Goal: Complete application form

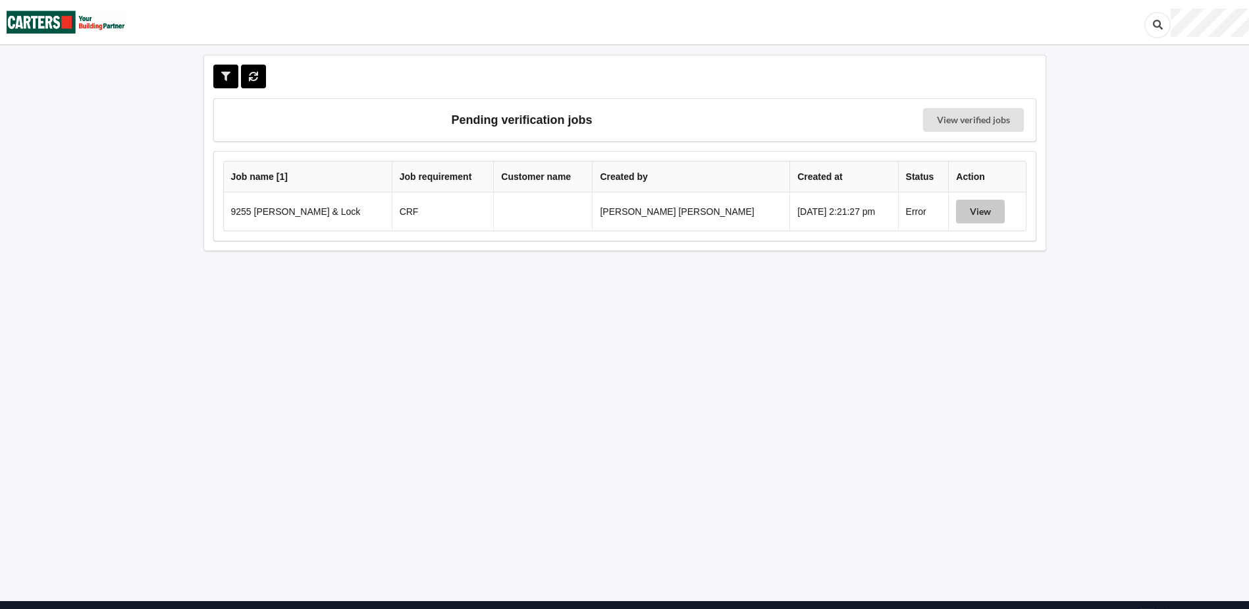
click at [968, 214] on button "View" at bounding box center [980, 212] width 49 height 24
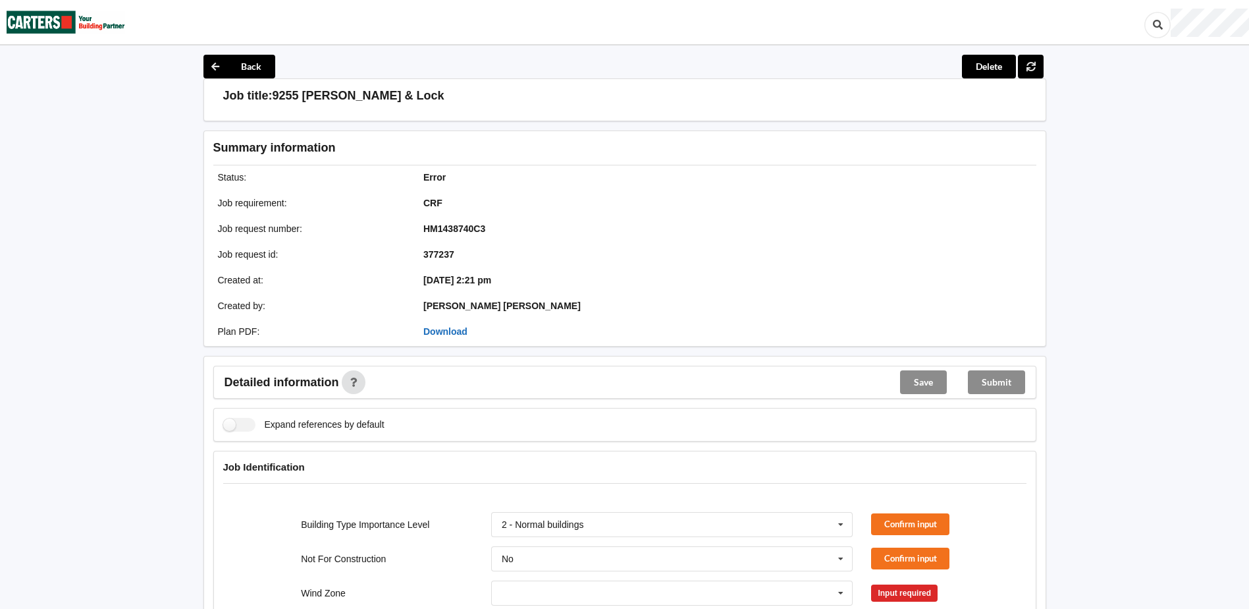
click at [451, 335] on link "Download" at bounding box center [446, 331] width 44 height 11
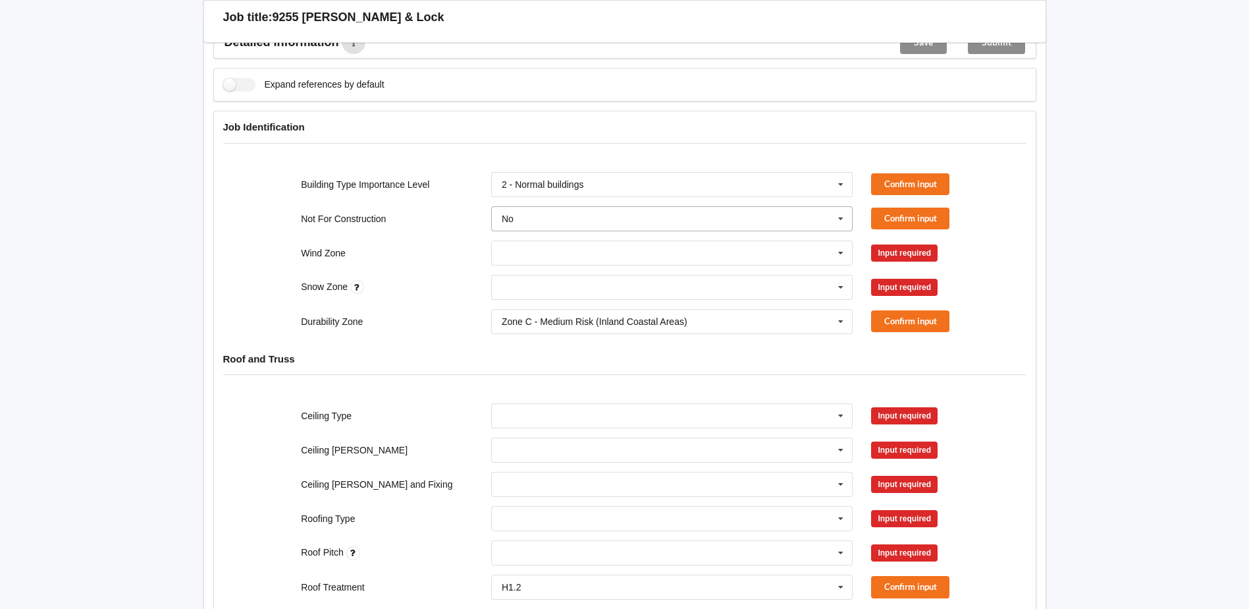
scroll to position [237, 0]
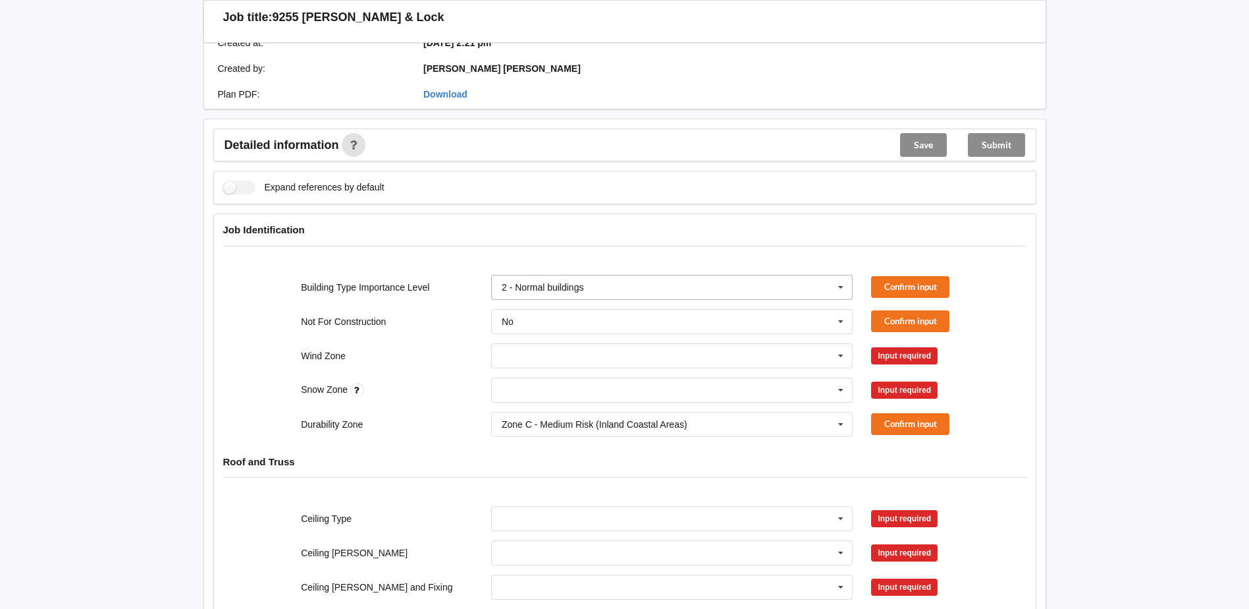
click at [834, 290] on icon at bounding box center [841, 287] width 20 height 24
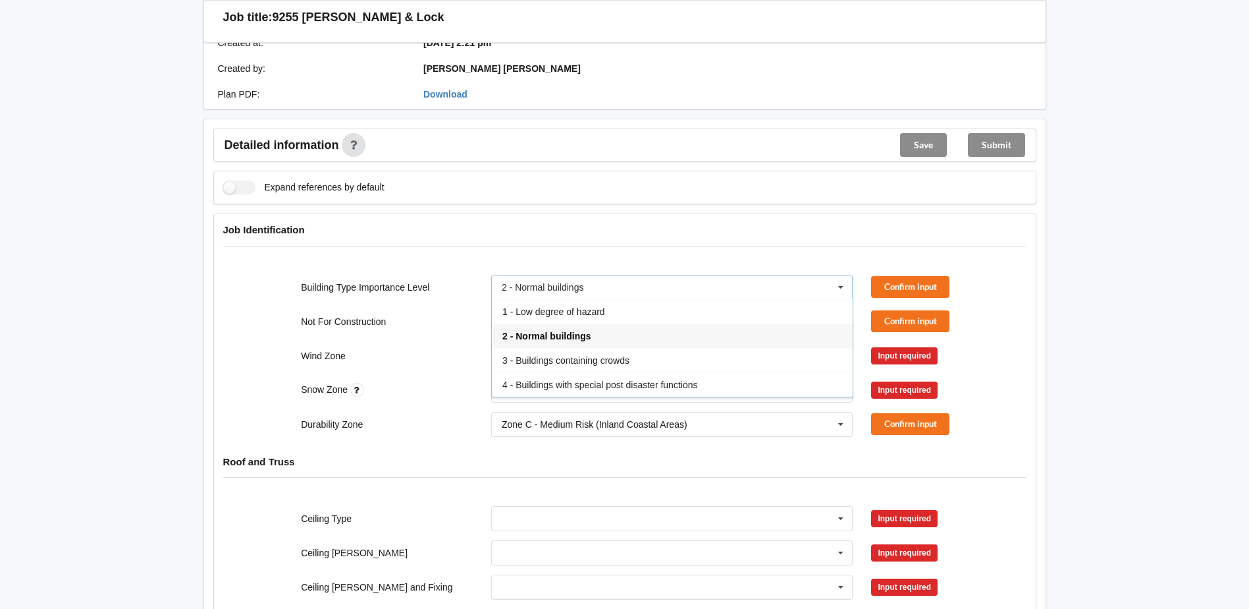
click at [791, 231] on h4 "Job Identification" at bounding box center [625, 229] width 804 height 13
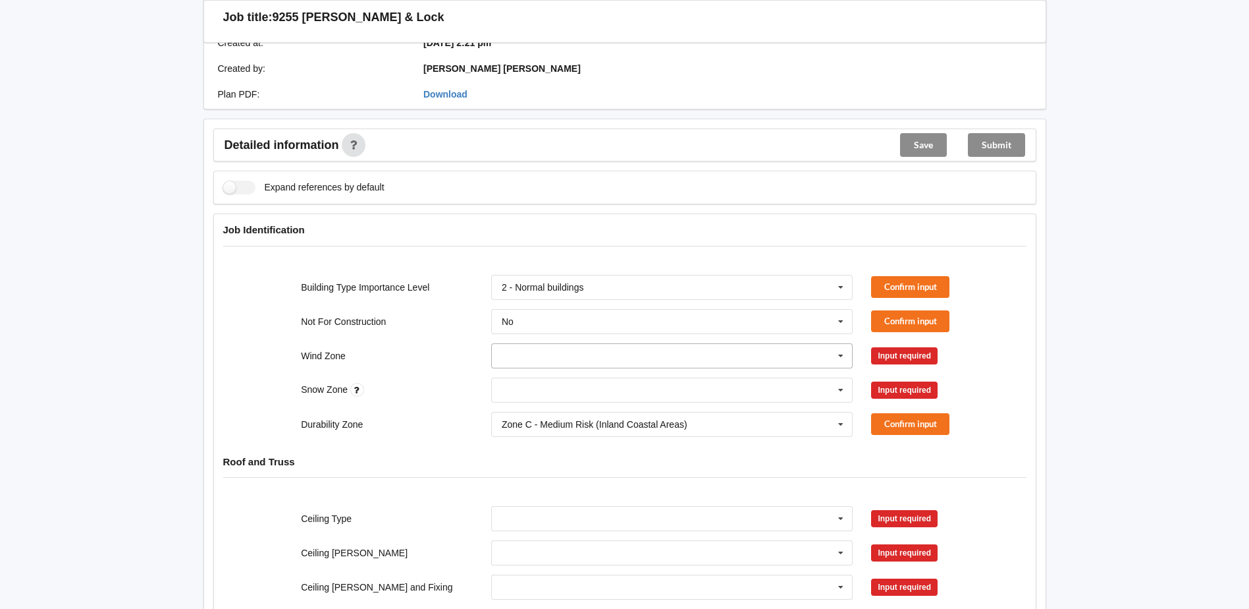
click at [759, 351] on input "text" at bounding box center [673, 356] width 361 height 24
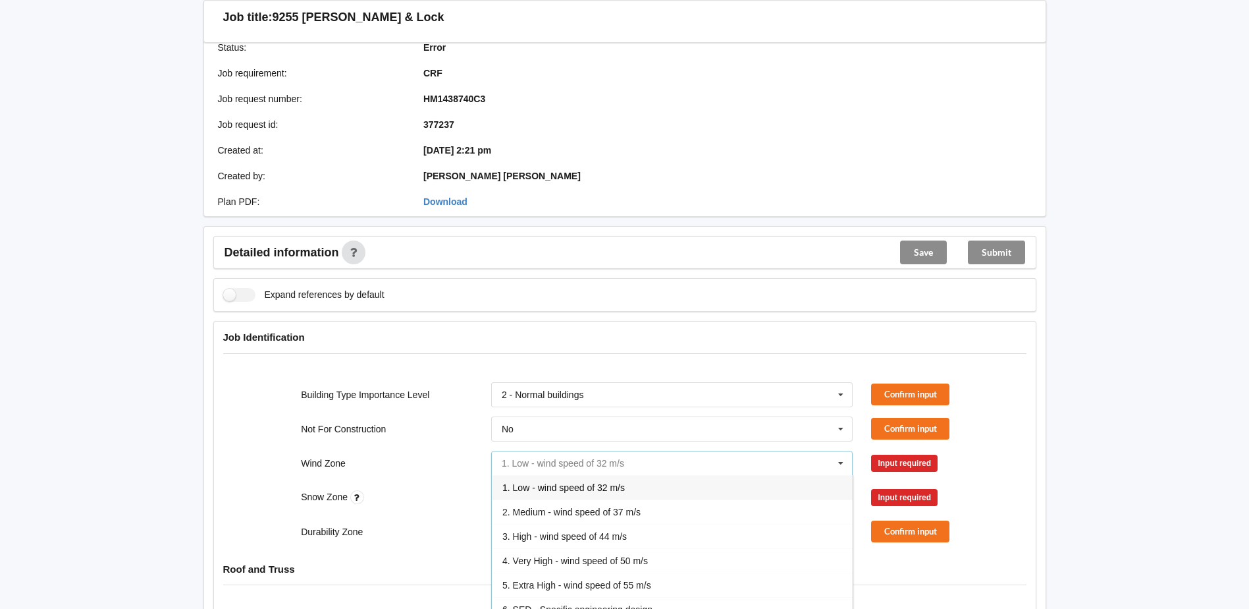
scroll to position [0, 0]
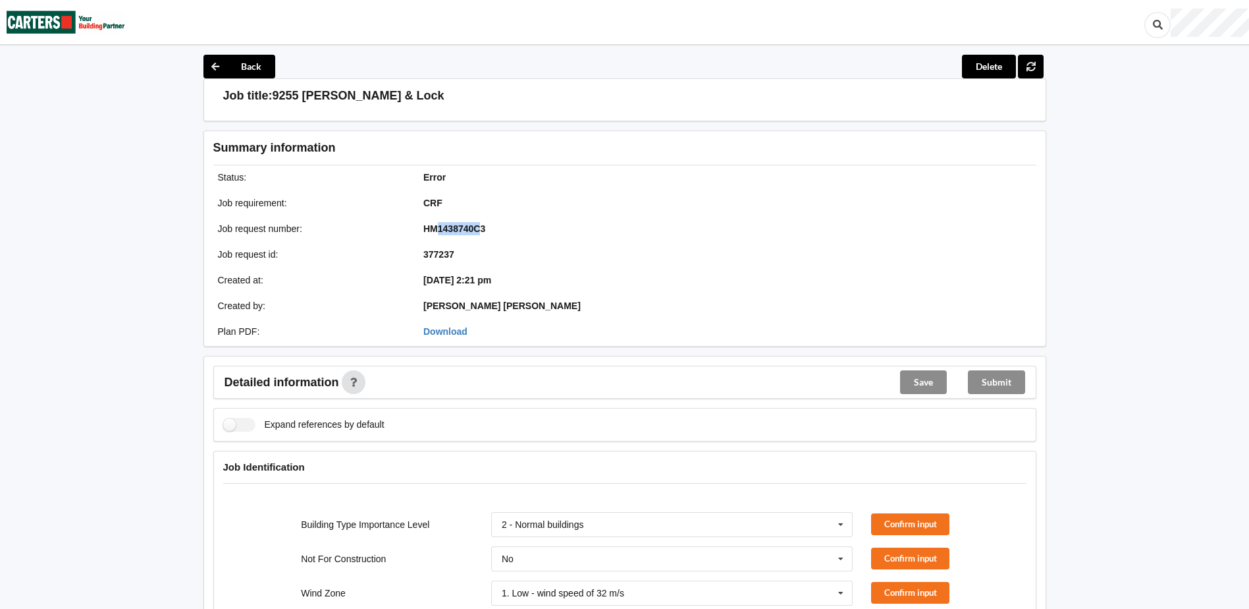
drag, startPoint x: 478, startPoint y: 228, endPoint x: 437, endPoint y: 233, distance: 41.1
click at [437, 233] on b "HM1438740C3" at bounding box center [455, 228] width 62 height 11
copy b "1438740C"
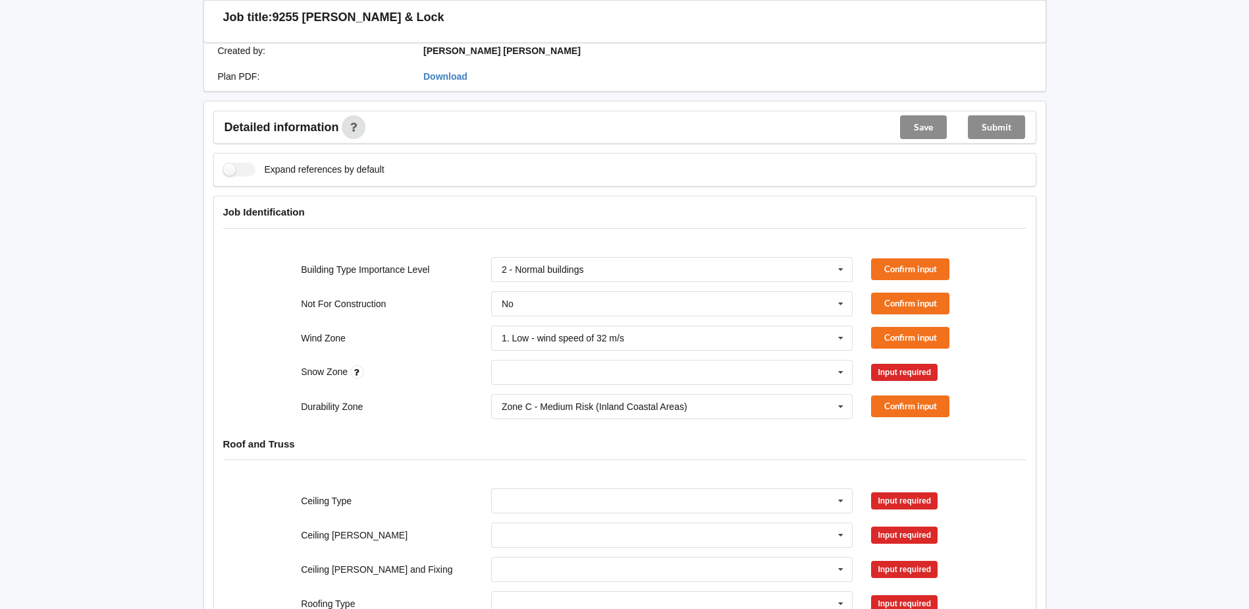
scroll to position [263, 0]
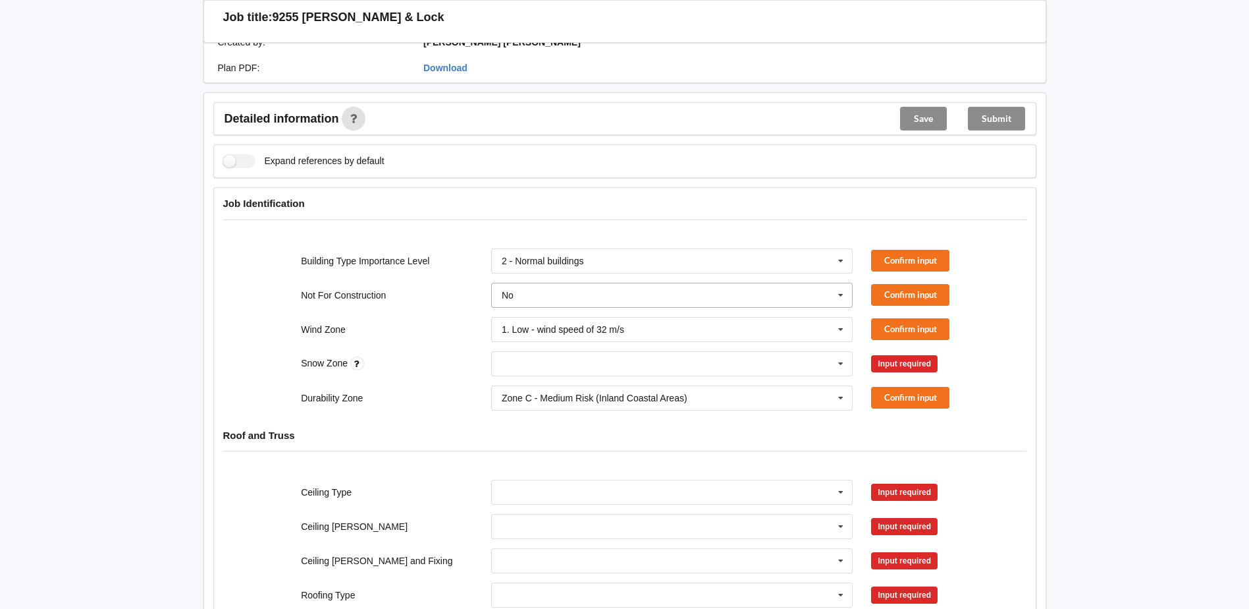
click at [600, 300] on input "text" at bounding box center [673, 295] width 361 height 24
click at [439, 321] on div "Wind Zone 1. Low - wind speed of 32 m/s 1. Low - wind speed of 32 m/s 2. Medium…" at bounding box center [624, 329] width 761 height 43
click at [652, 327] on input "text" at bounding box center [673, 329] width 361 height 24
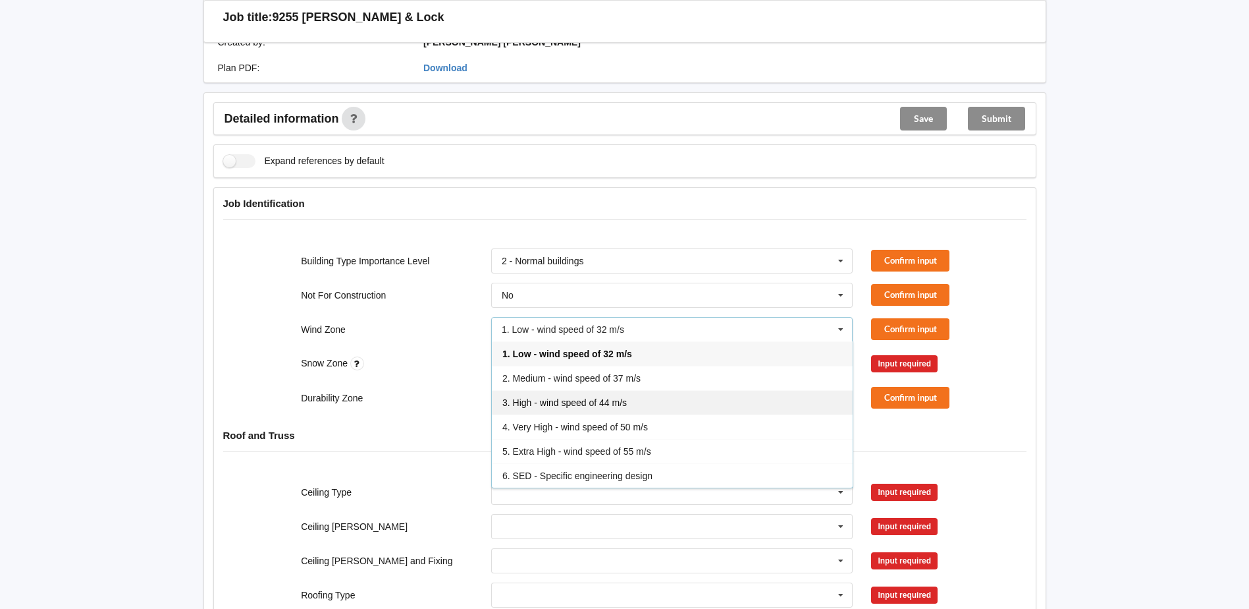
click at [618, 408] on div "3. High - wind speed of 44 m/s" at bounding box center [672, 402] width 361 height 24
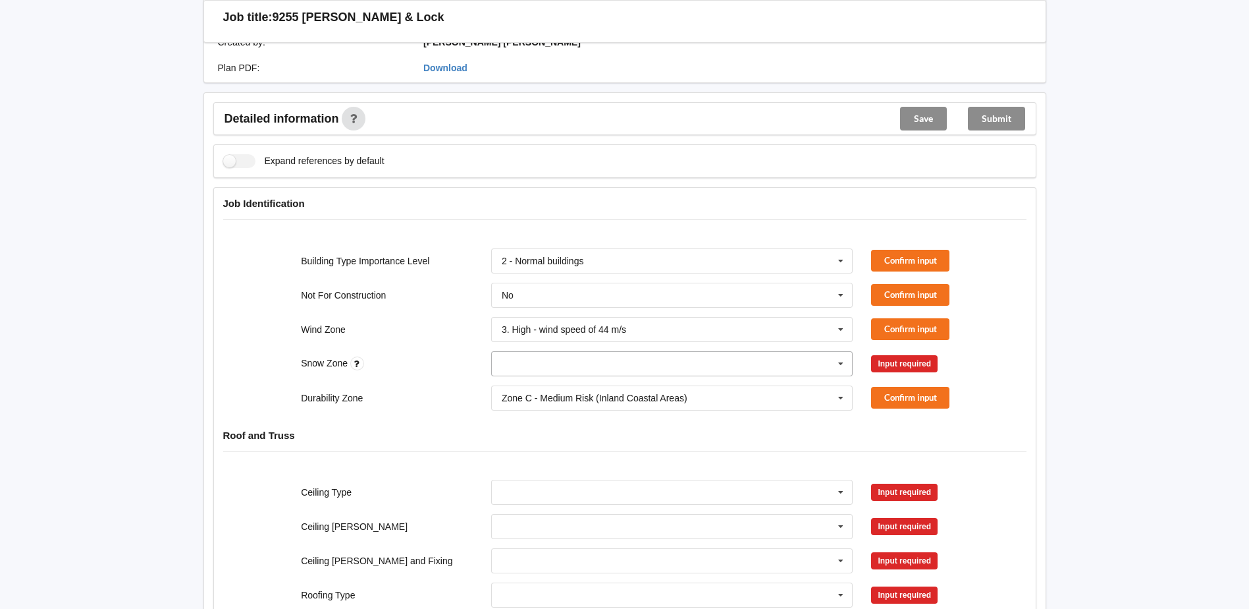
click at [588, 371] on input "text" at bounding box center [673, 364] width 361 height 24
click at [571, 393] on div "N0" at bounding box center [672, 387] width 361 height 24
click at [377, 383] on div "Durability Zone Zone C - Medium Risk (Inland Coastal Areas) Zone B - Low Risk (…" at bounding box center [624, 397] width 761 height 43
click at [632, 397] on div "Zone C - Medium Risk (Inland Coastal Areas)" at bounding box center [595, 397] width 186 height 9
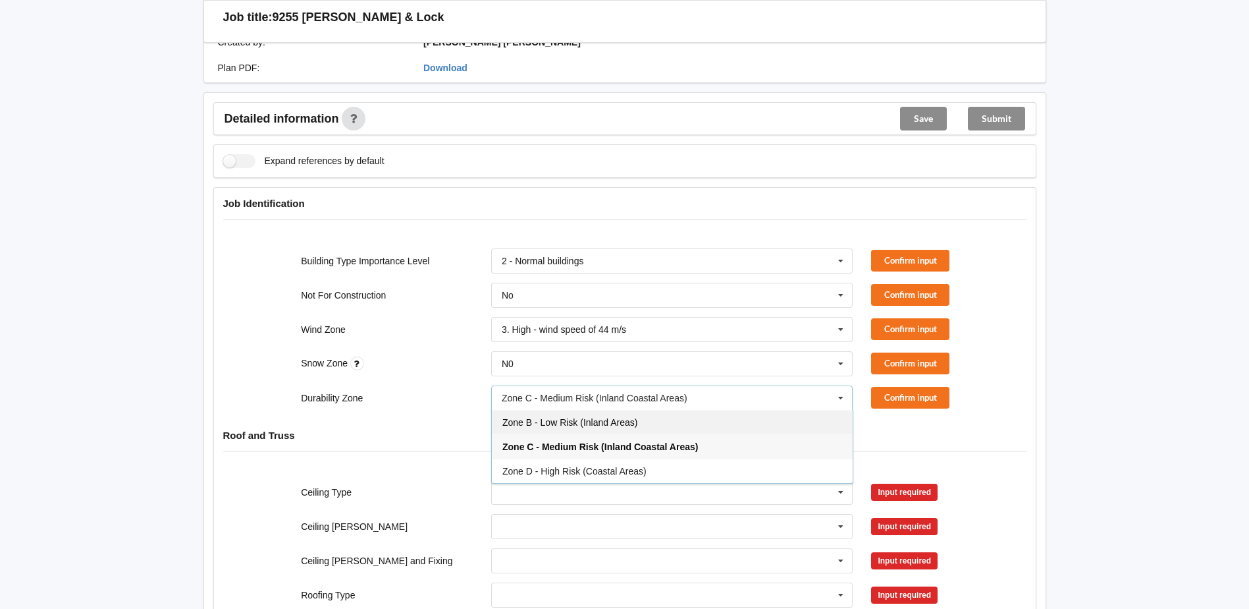
click at [618, 423] on span "Zone B - Low Risk (Inland Areas)" at bounding box center [570, 422] width 135 height 11
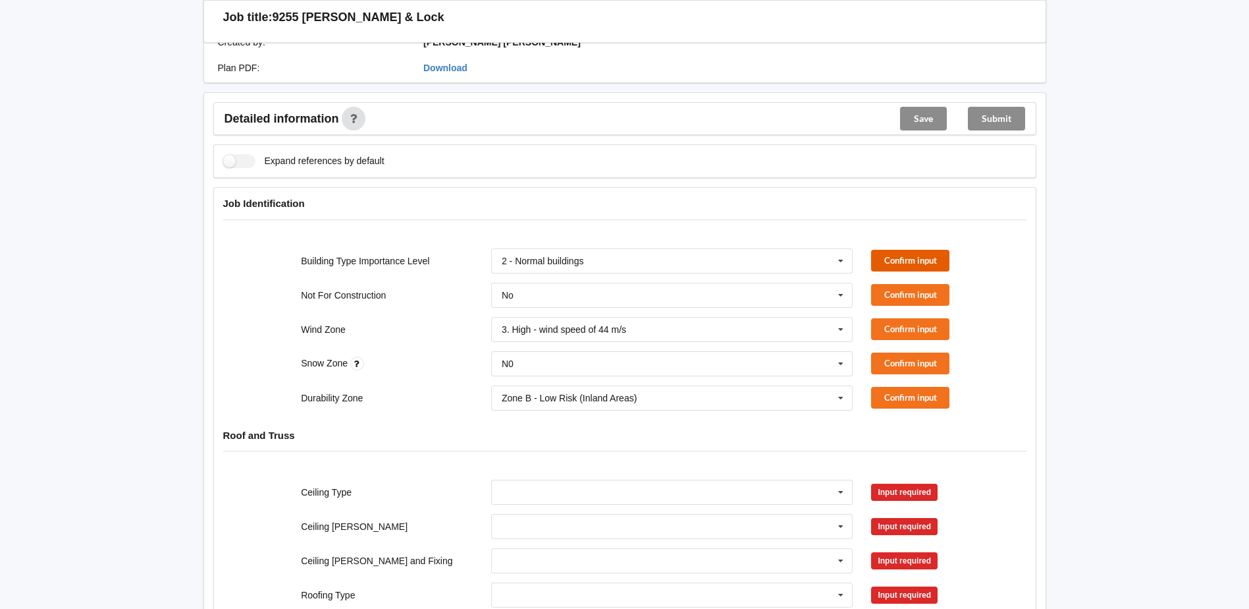
click at [895, 250] on button "Confirm input" at bounding box center [910, 261] width 78 height 22
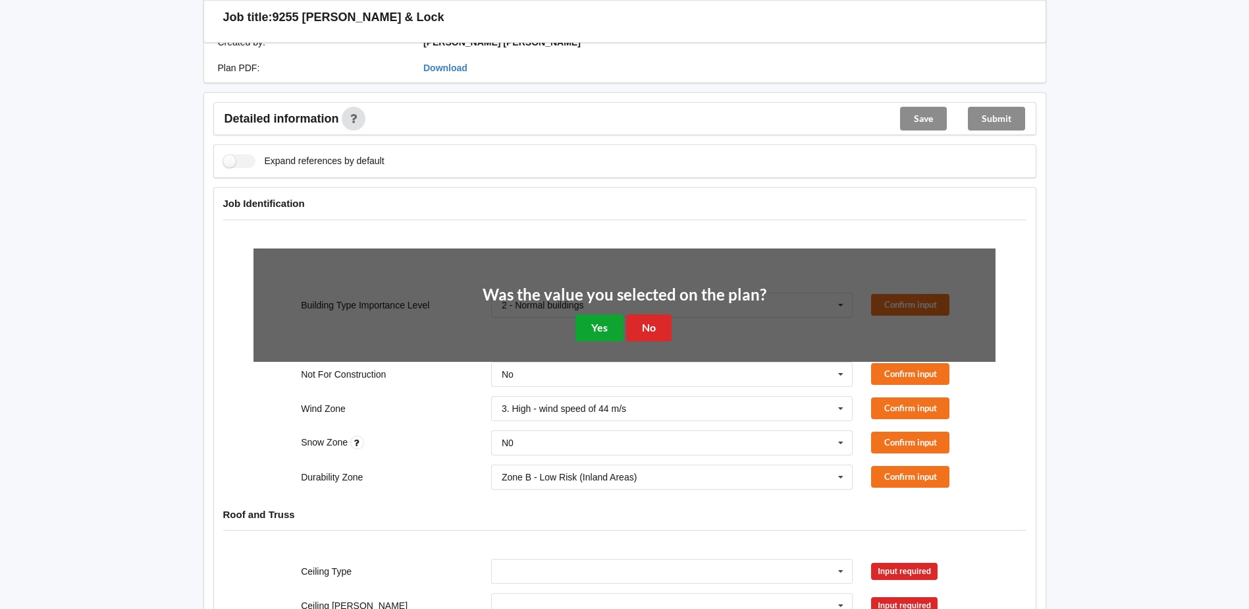
click at [608, 321] on button "Yes" at bounding box center [600, 327] width 48 height 27
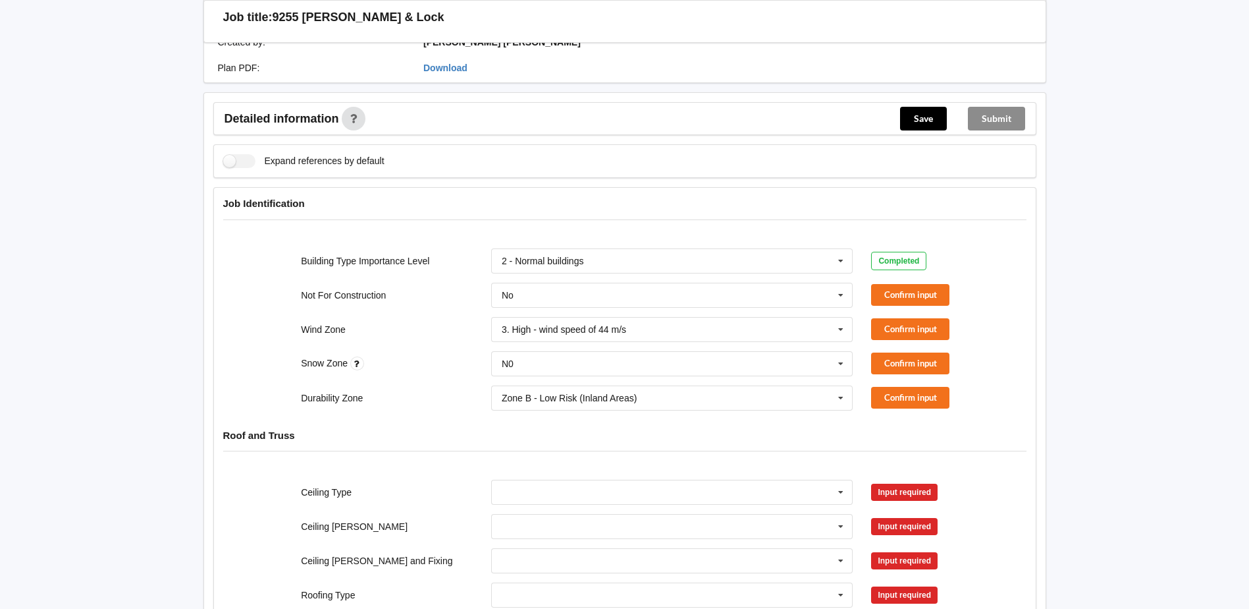
click at [908, 265] on div "Completed" at bounding box center [898, 261] width 55 height 18
click at [912, 306] on div "Not For Construction No No Yes Confirm input" at bounding box center [624, 294] width 761 height 43
click at [892, 296] on button "Confirm input" at bounding box center [910, 295] width 78 height 22
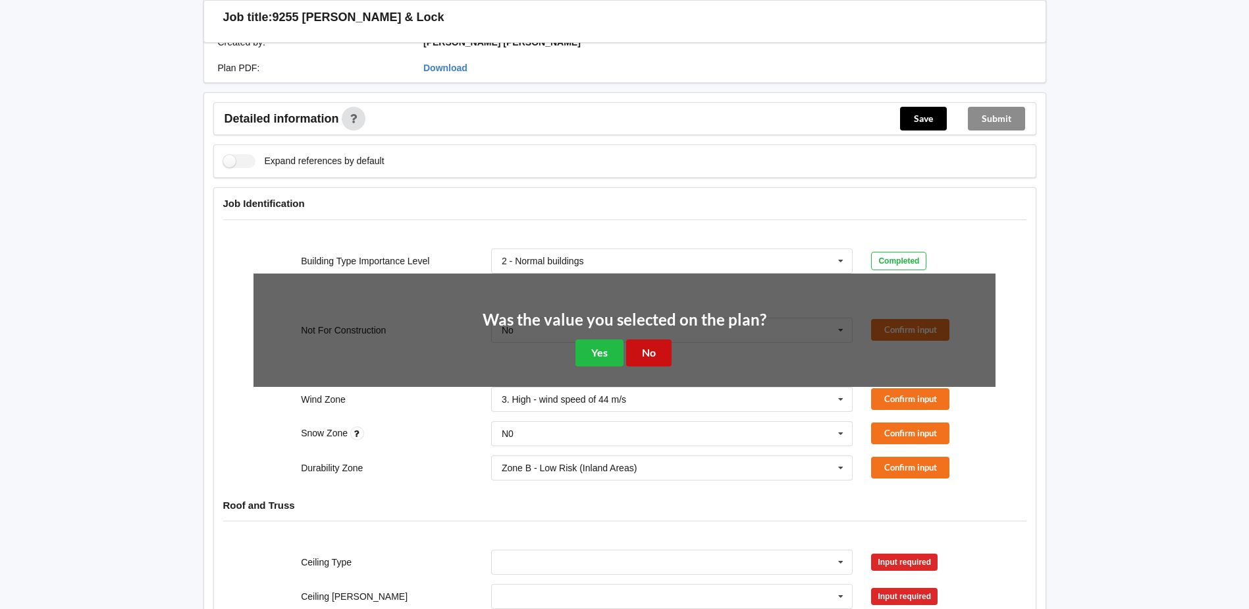
click at [659, 346] on button "No" at bounding box center [648, 352] width 45 height 27
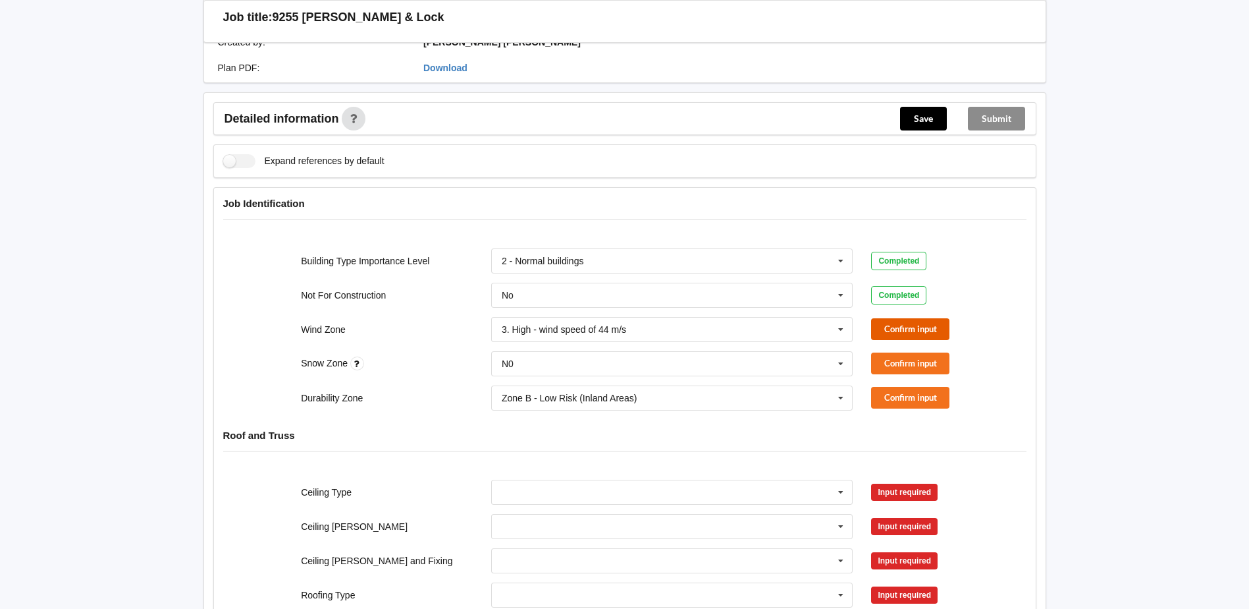
click at [935, 329] on button "Confirm input" at bounding box center [910, 329] width 78 height 22
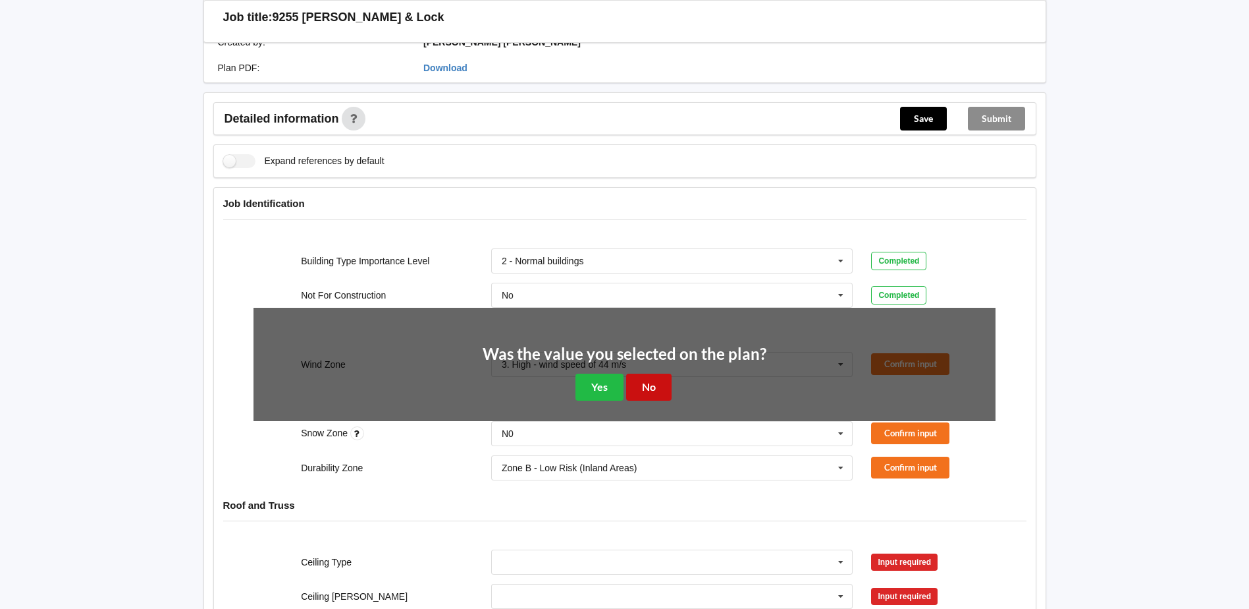
drag, startPoint x: 647, startPoint y: 374, endPoint x: 725, endPoint y: 385, distance: 78.5
click at [648, 375] on button "No" at bounding box center [648, 386] width 45 height 27
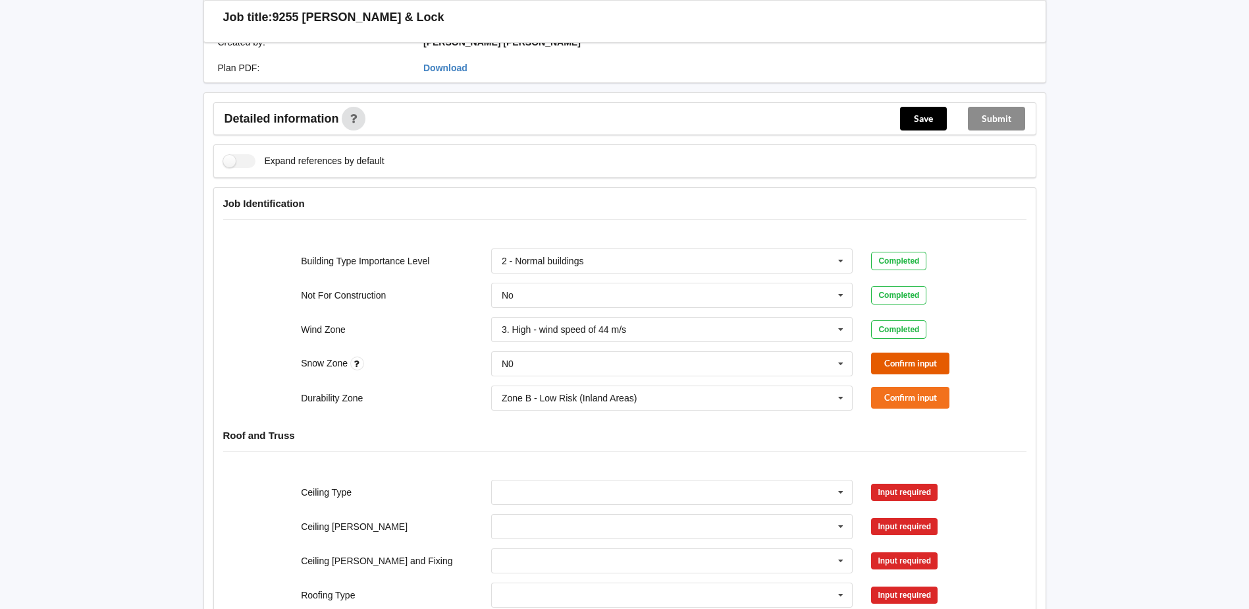
click at [881, 364] on button "Confirm input" at bounding box center [910, 363] width 78 height 22
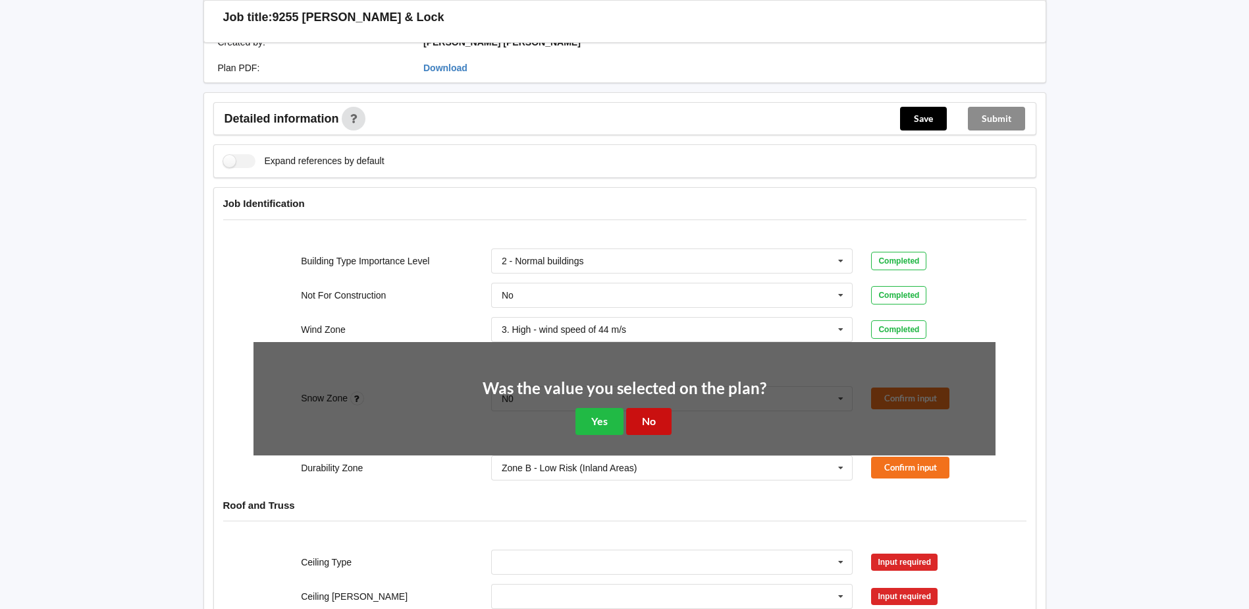
drag, startPoint x: 655, startPoint y: 410, endPoint x: 796, endPoint y: 420, distance: 140.6
click at [657, 412] on button "No" at bounding box center [648, 421] width 45 height 27
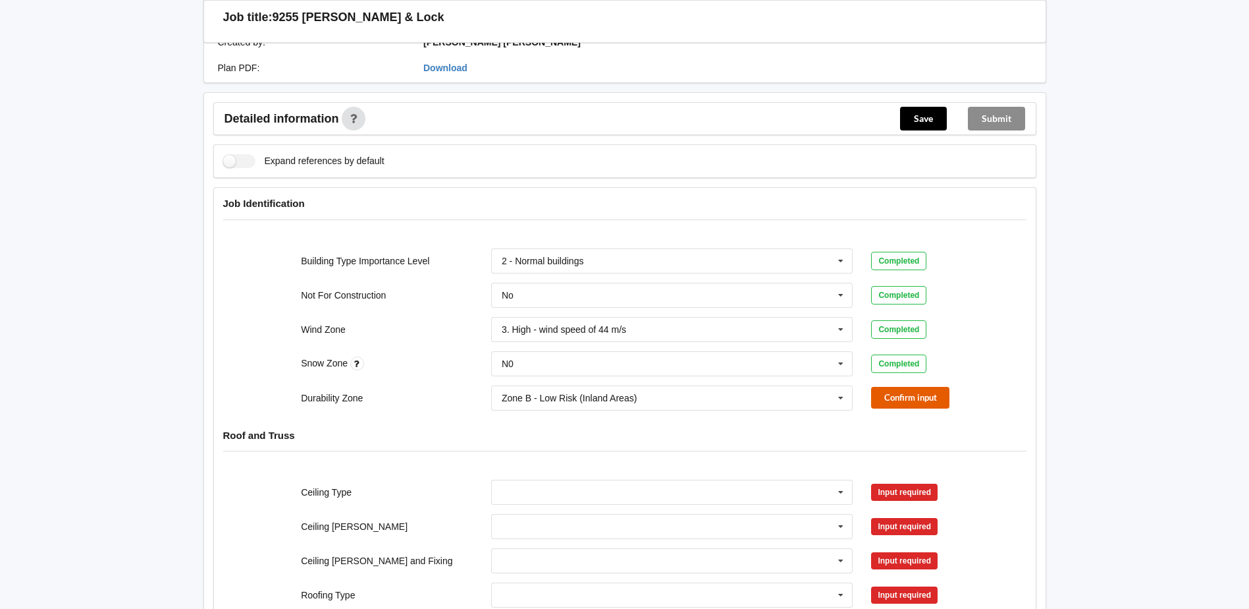
click at [897, 403] on button "Confirm input" at bounding box center [910, 398] width 78 height 22
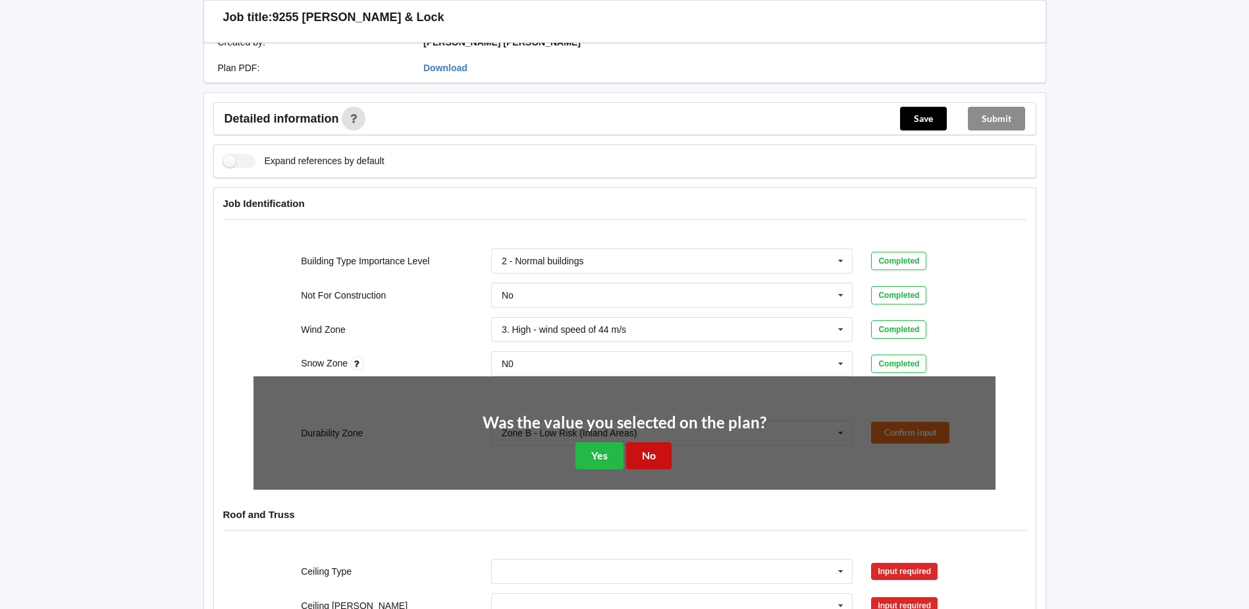
click at [658, 448] on button "No" at bounding box center [648, 455] width 45 height 27
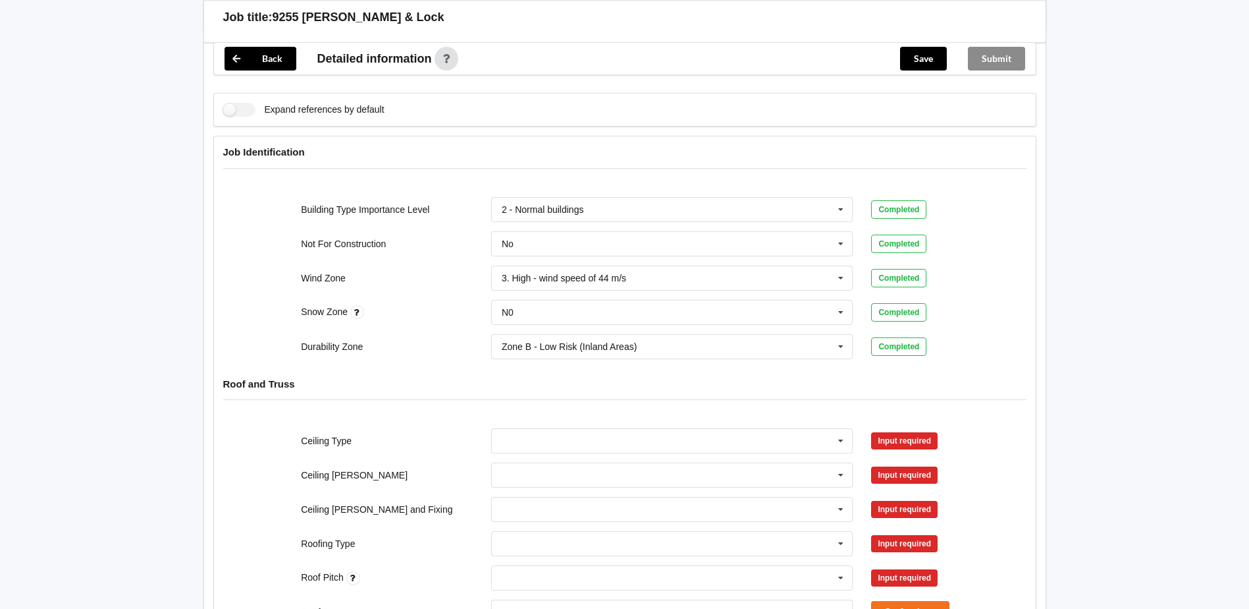
scroll to position [395, 0]
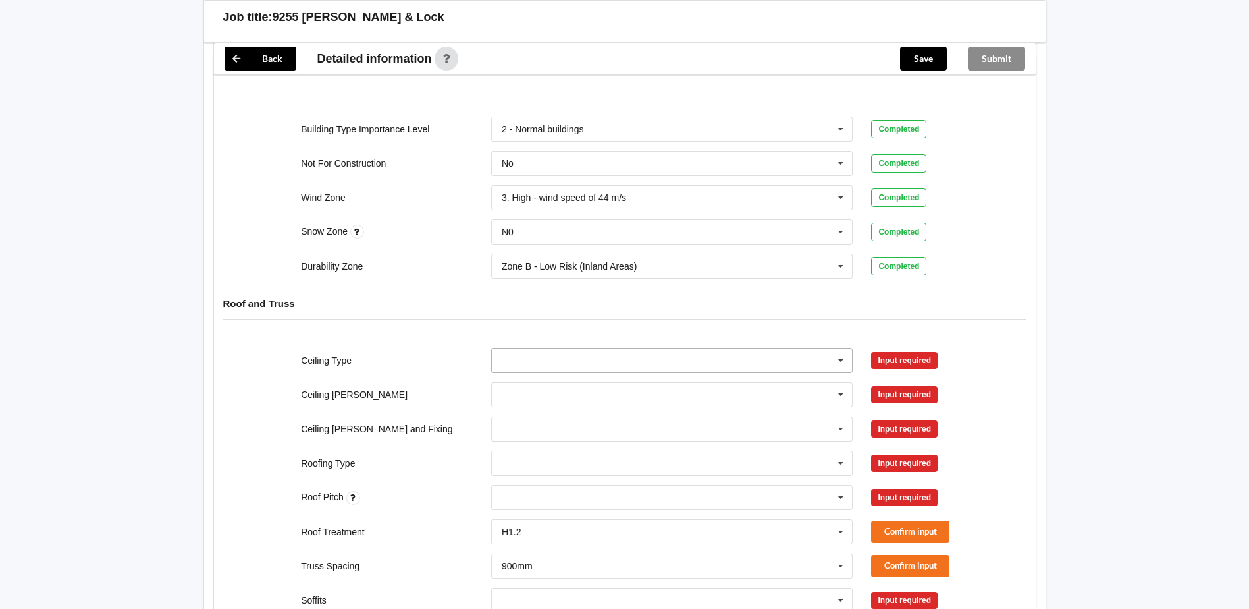
click at [612, 368] on input "text" at bounding box center [673, 360] width 361 height 24
drag, startPoint x: 532, startPoint y: 454, endPoint x: 852, endPoint y: 376, distance: 328.9
click at [534, 454] on span "13mm Gib" at bounding box center [524, 457] width 43 height 11
click at [910, 353] on button "Confirm input" at bounding box center [910, 360] width 78 height 22
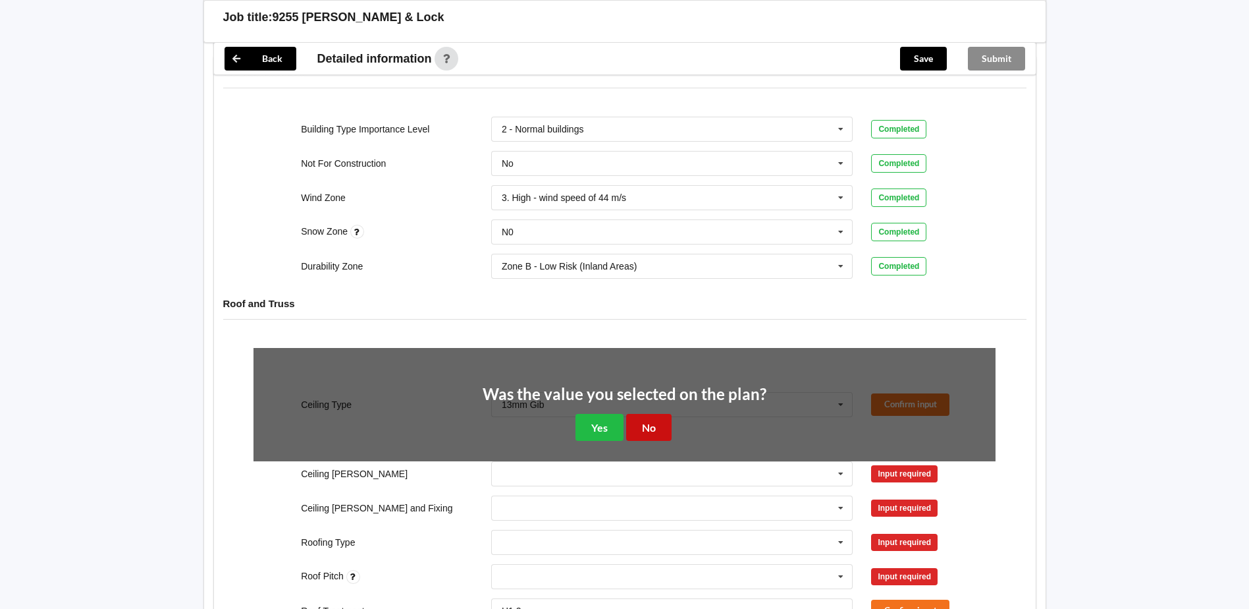
click at [649, 425] on button "No" at bounding box center [648, 427] width 45 height 27
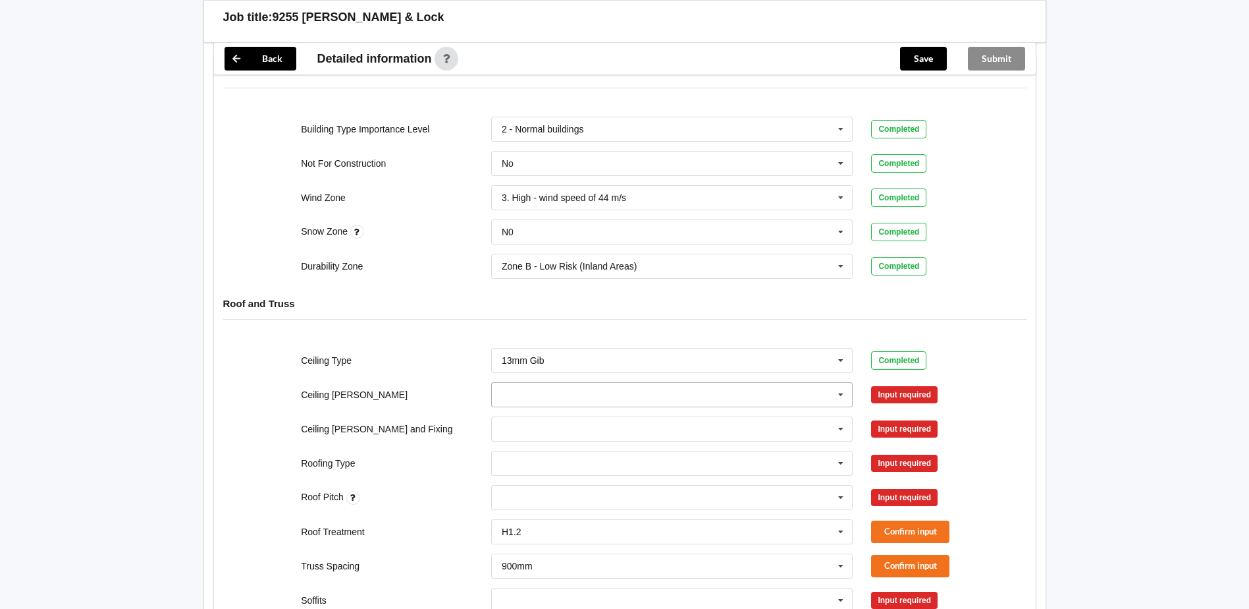
click at [611, 397] on input "text" at bounding box center [673, 395] width 361 height 24
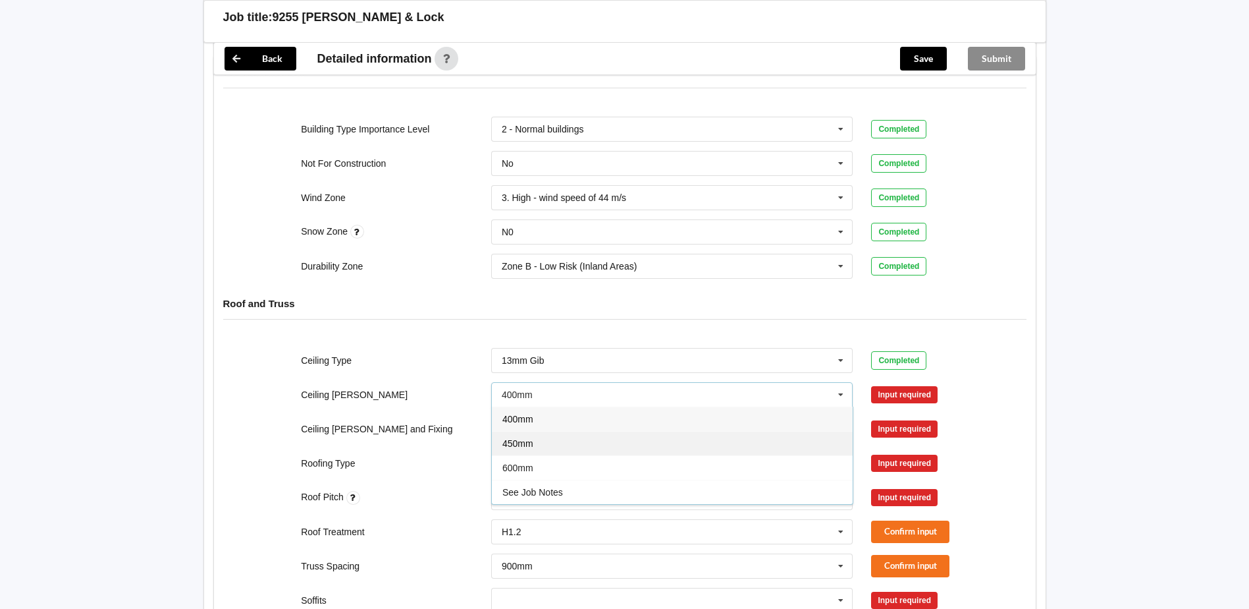
click at [593, 434] on div "450mm" at bounding box center [672, 443] width 361 height 24
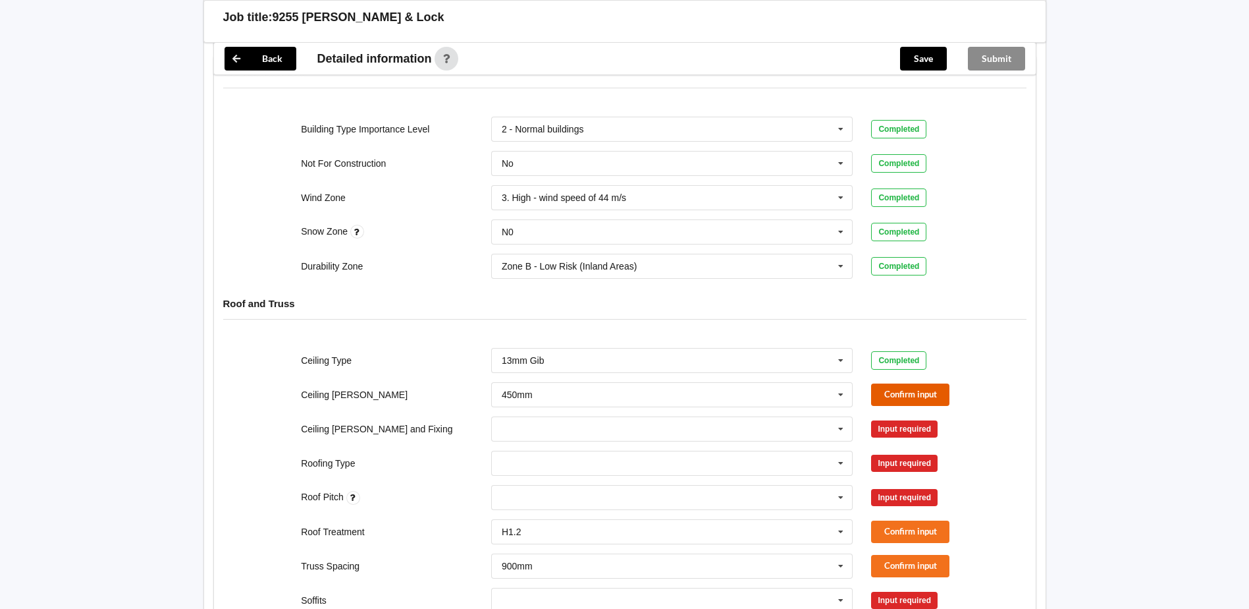
click at [896, 395] on button "Confirm input" at bounding box center [910, 394] width 78 height 22
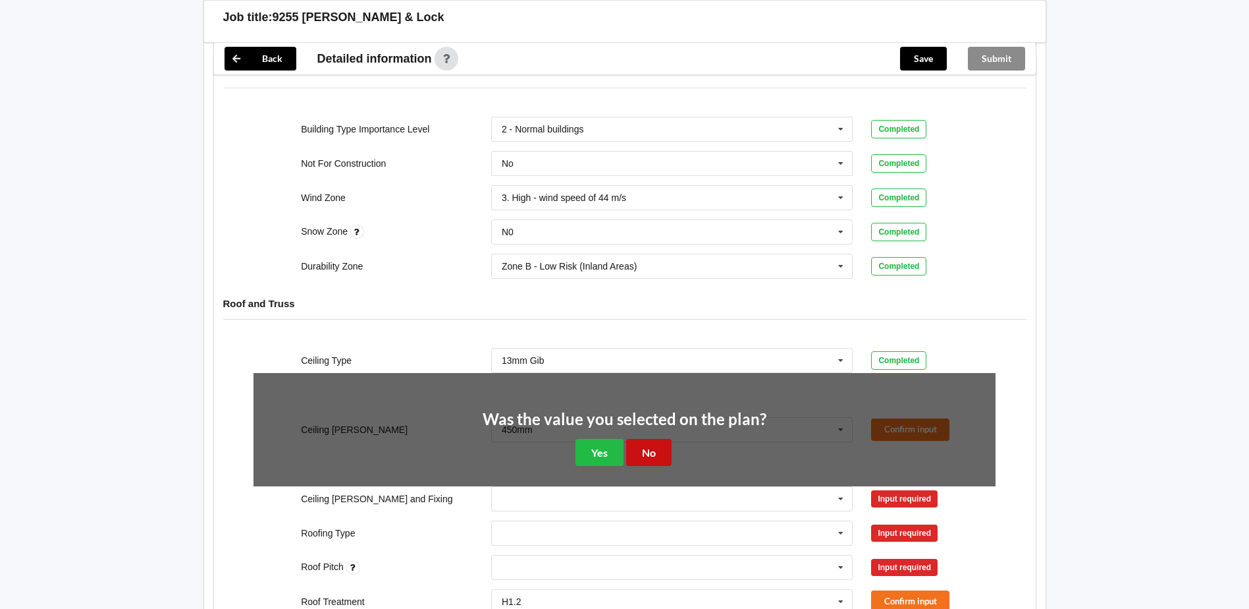
click at [643, 444] on button "No" at bounding box center [648, 452] width 45 height 27
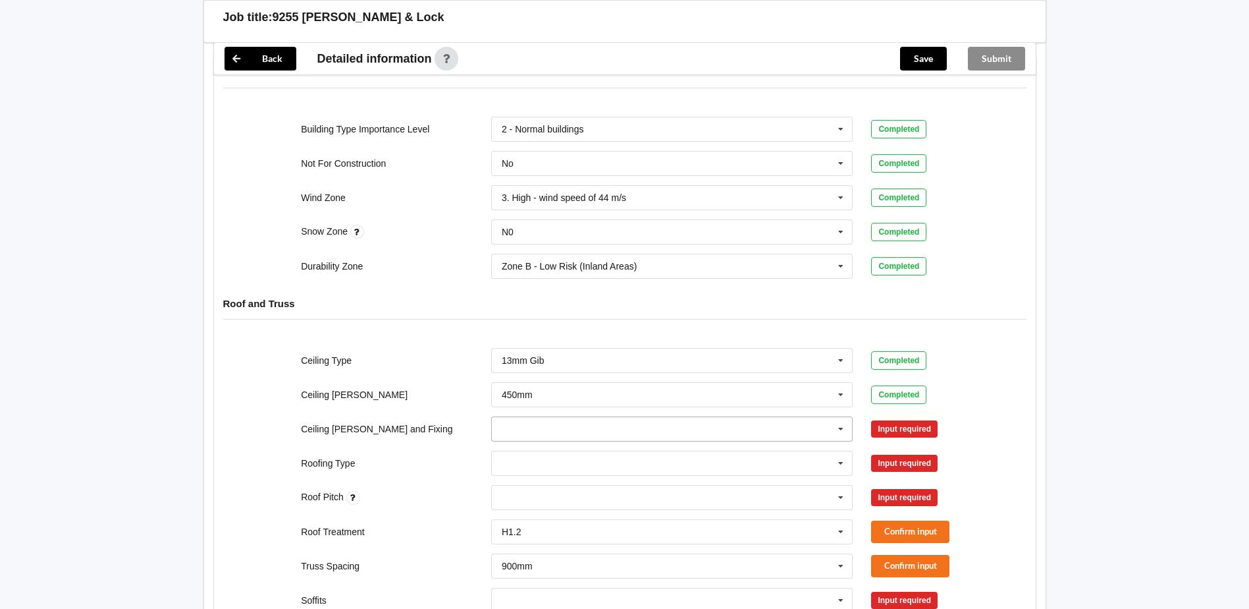
click at [556, 429] on input "text" at bounding box center [673, 429] width 361 height 24
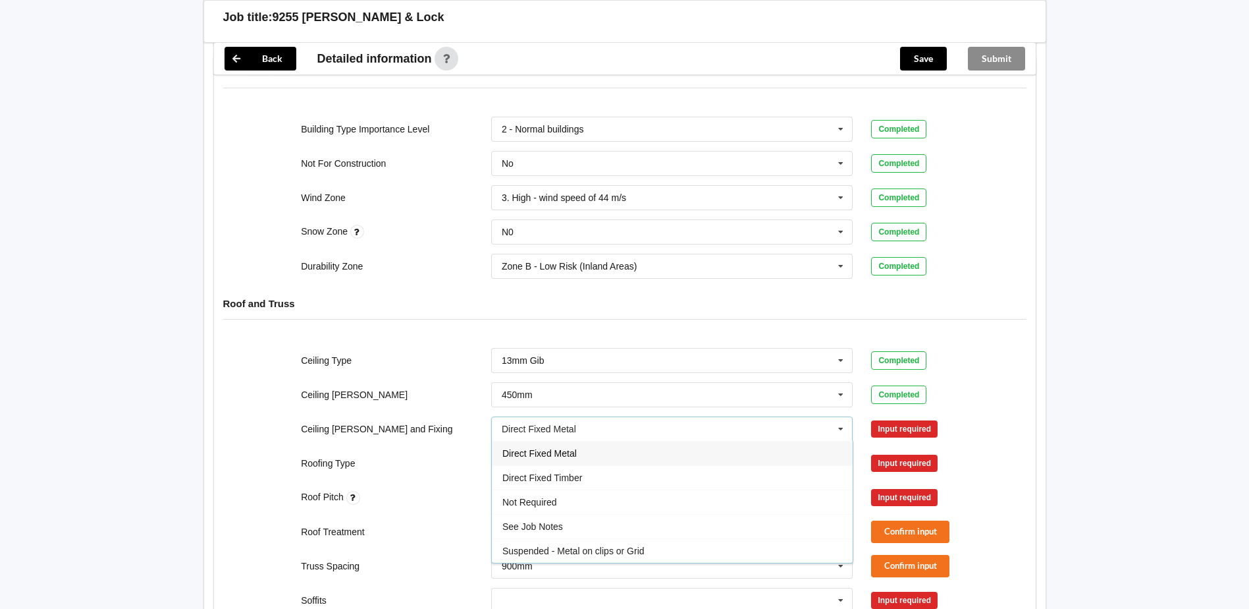
click at [628, 449] on div "Direct Fixed Metal" at bounding box center [672, 453] width 361 height 24
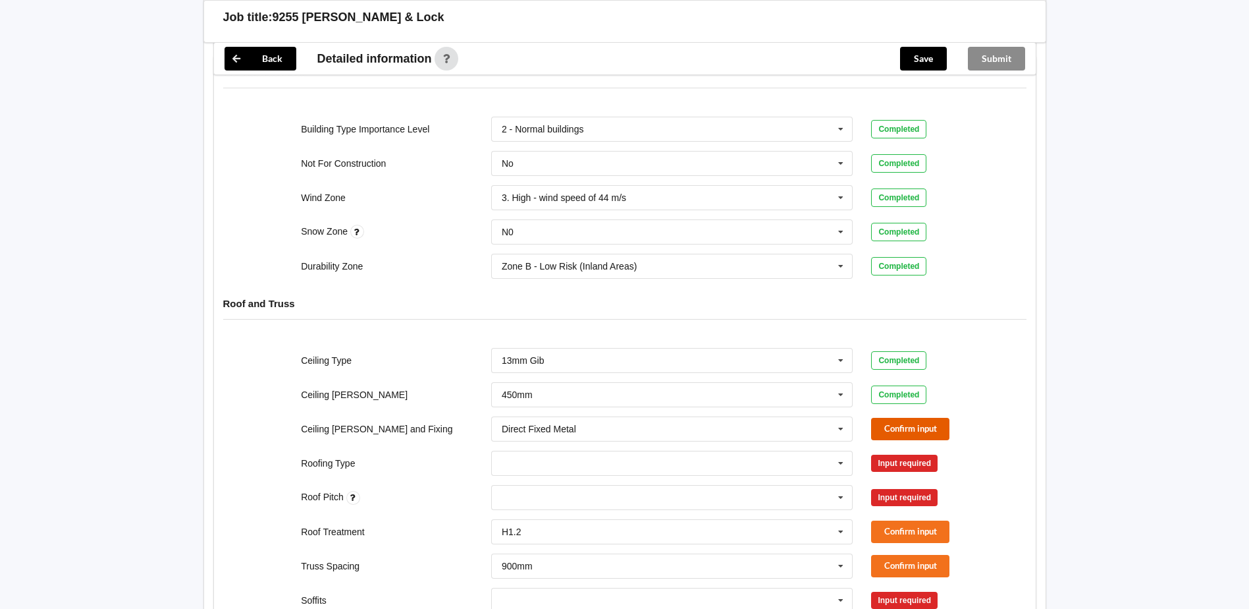
click at [888, 427] on button "Confirm input" at bounding box center [910, 429] width 78 height 22
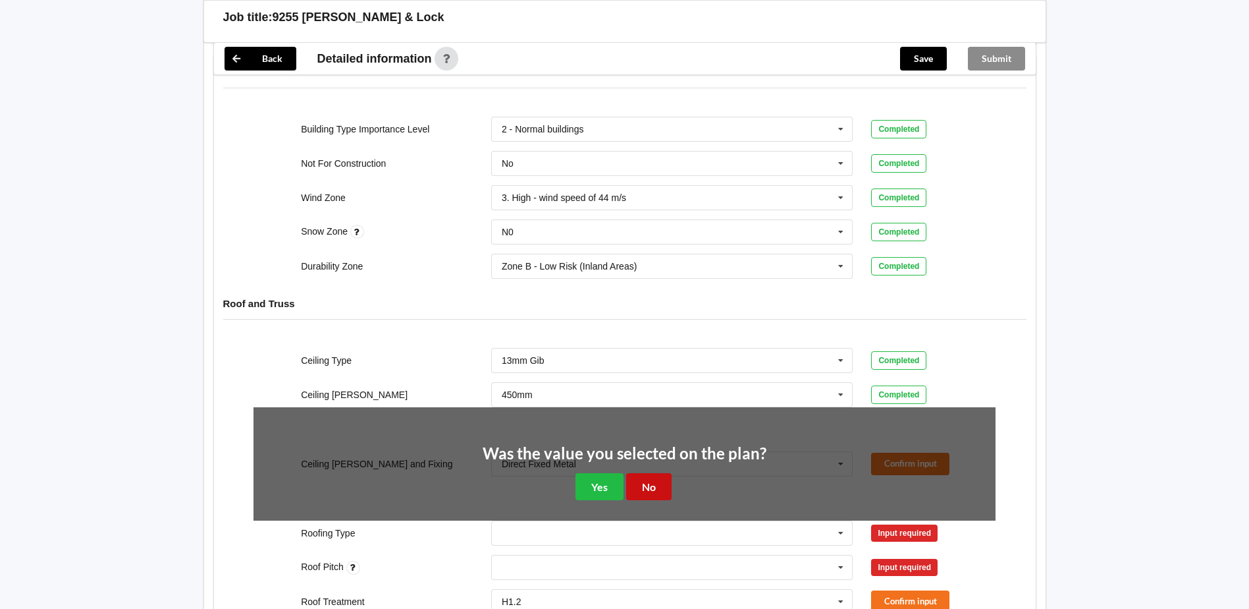
click at [657, 478] on button "No" at bounding box center [648, 486] width 45 height 27
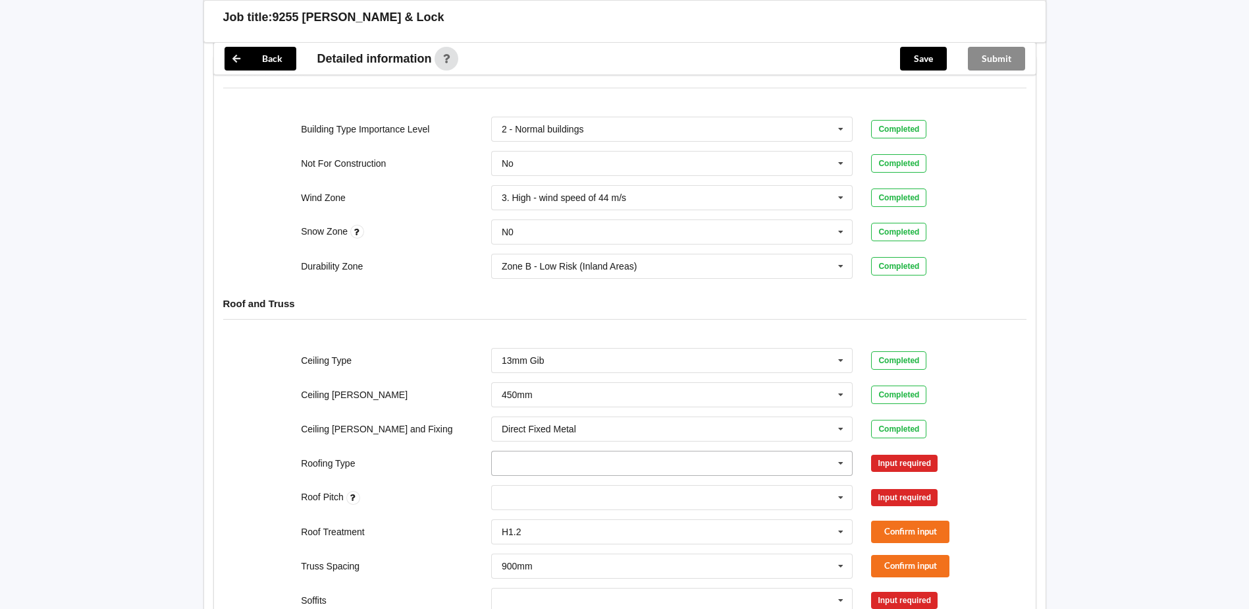
click at [642, 468] on input "text" at bounding box center [673, 463] width 361 height 24
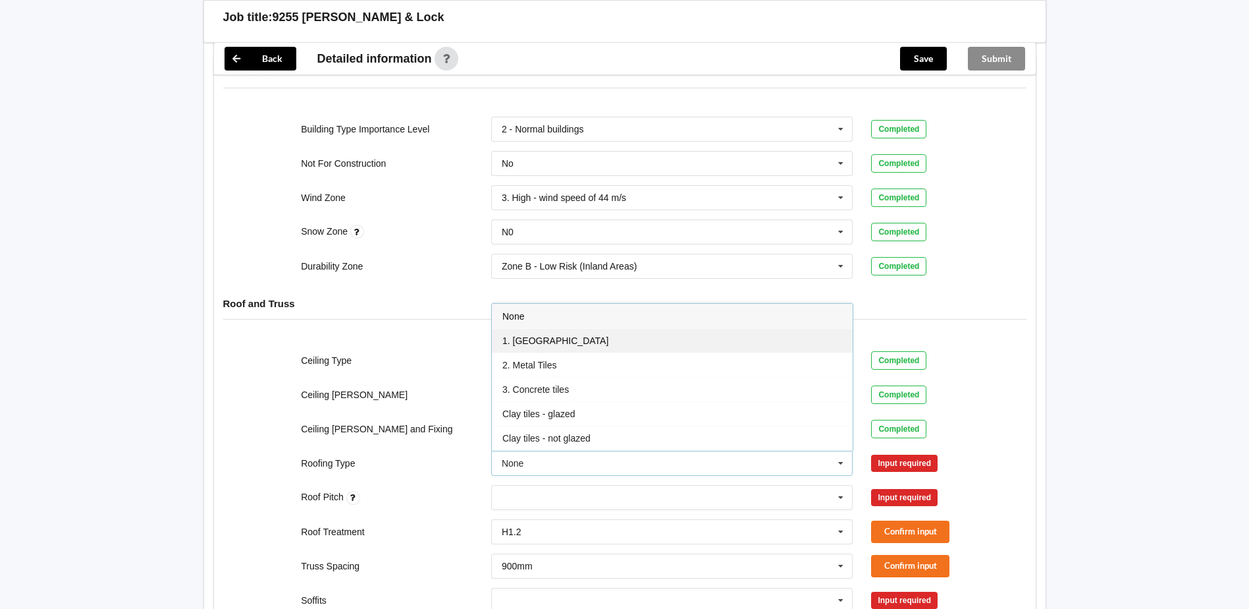
click at [643, 341] on div "1. [GEOGRAPHIC_DATA]" at bounding box center [672, 340] width 361 height 24
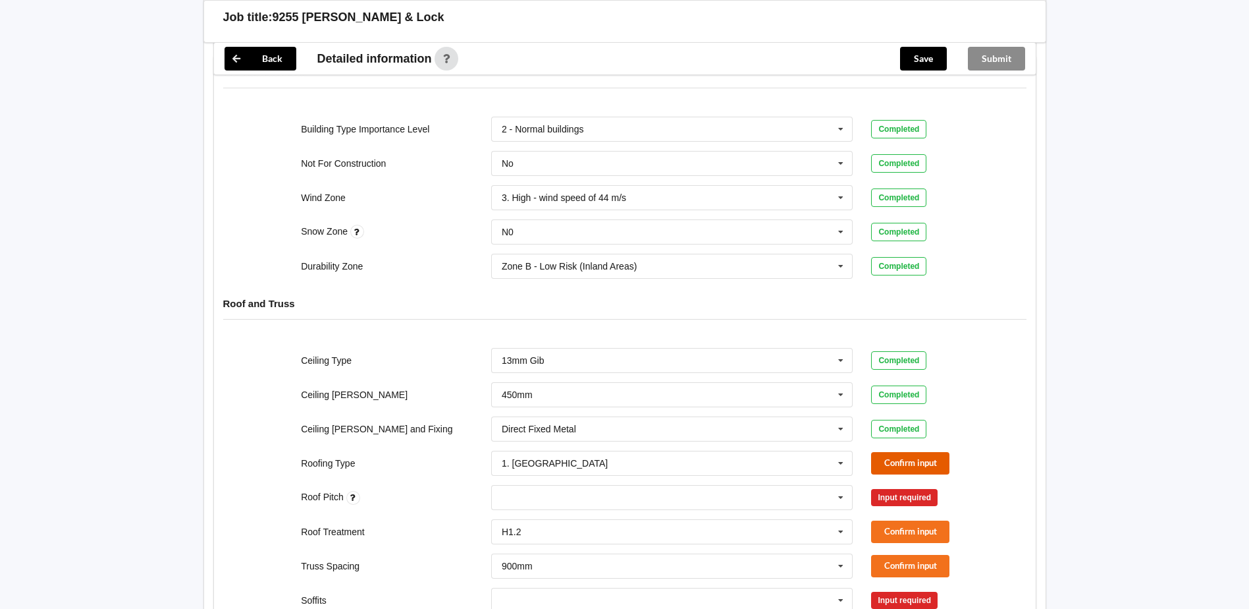
click at [921, 463] on button "Confirm input" at bounding box center [910, 463] width 78 height 22
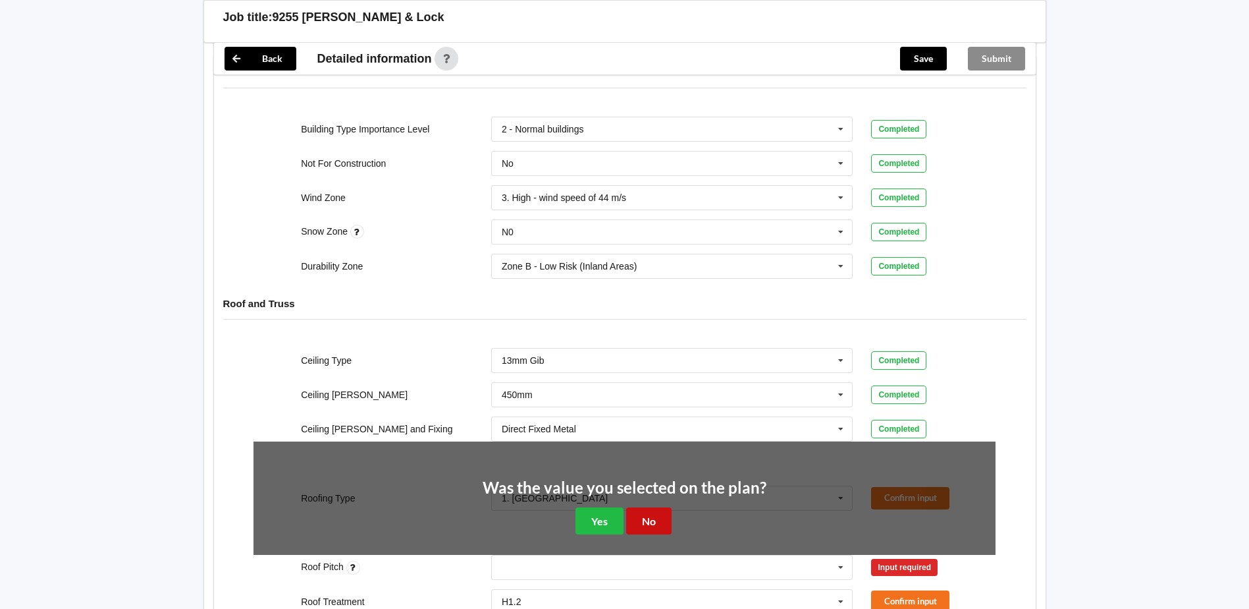
drag, startPoint x: 654, startPoint y: 526, endPoint x: 690, endPoint y: 525, distance: 35.6
click at [655, 526] on button "No" at bounding box center [648, 520] width 45 height 27
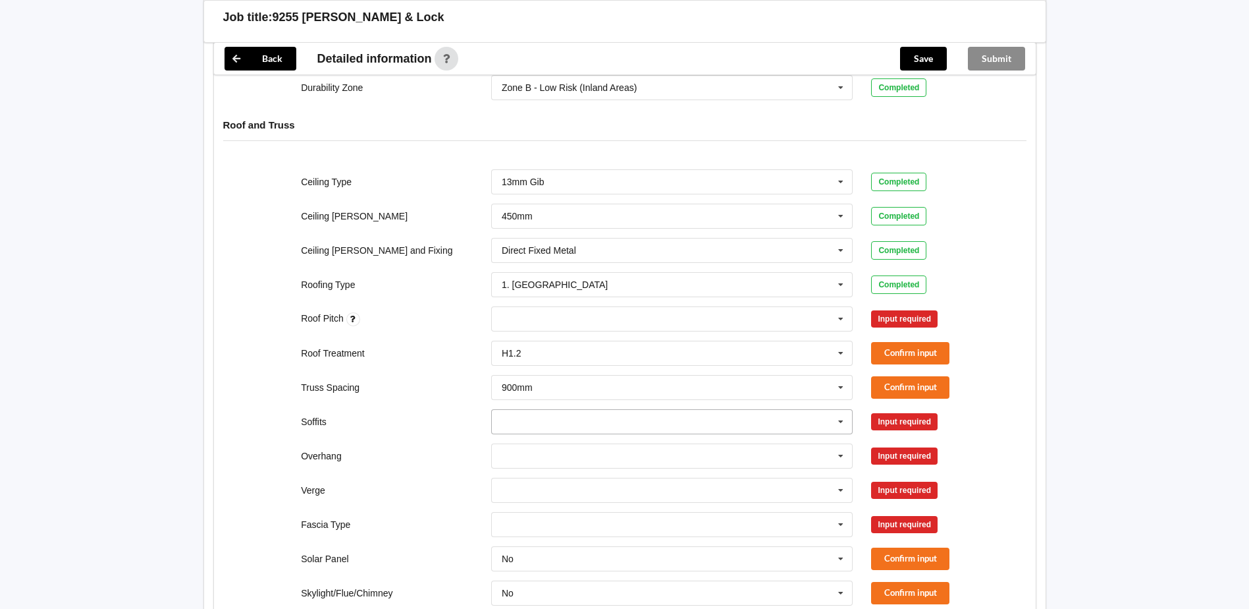
scroll to position [593, 0]
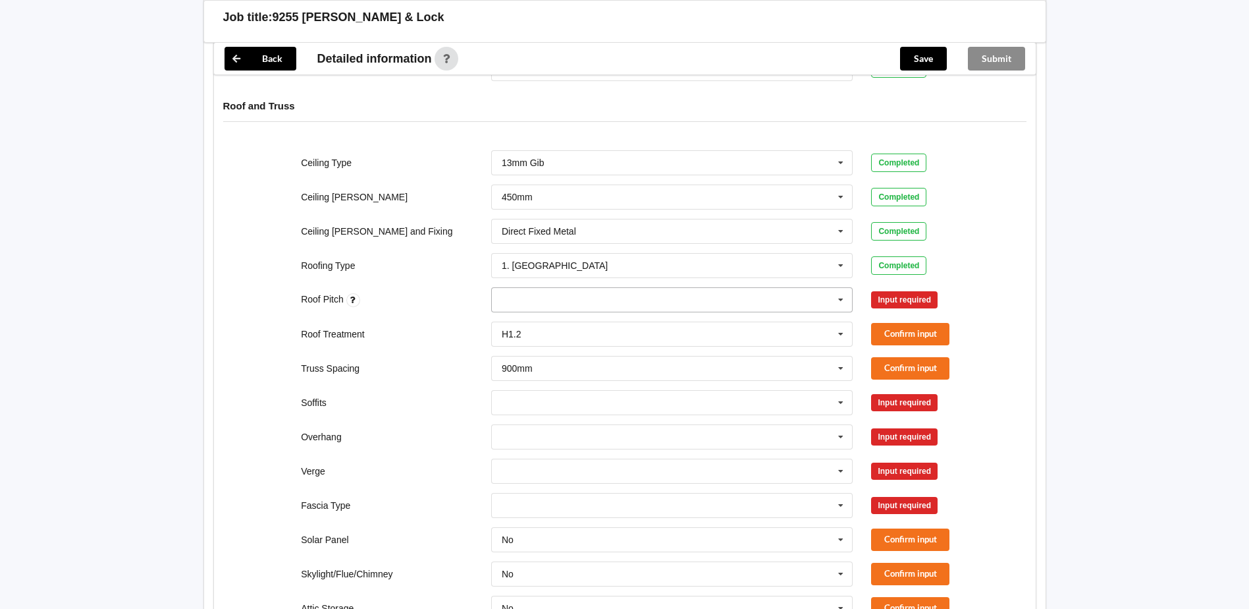
click at [779, 298] on div "None" at bounding box center [672, 299] width 362 height 25
type input "3"
click at [564, 330] on div "Add 3" at bounding box center [672, 324] width 361 height 24
click at [1051, 318] on div "Back Delete Job title: 9255 [PERSON_NAME] & Lock Summary information Status : E…" at bounding box center [625, 149] width 874 height 1375
click at [943, 303] on button "Confirm input" at bounding box center [910, 299] width 78 height 22
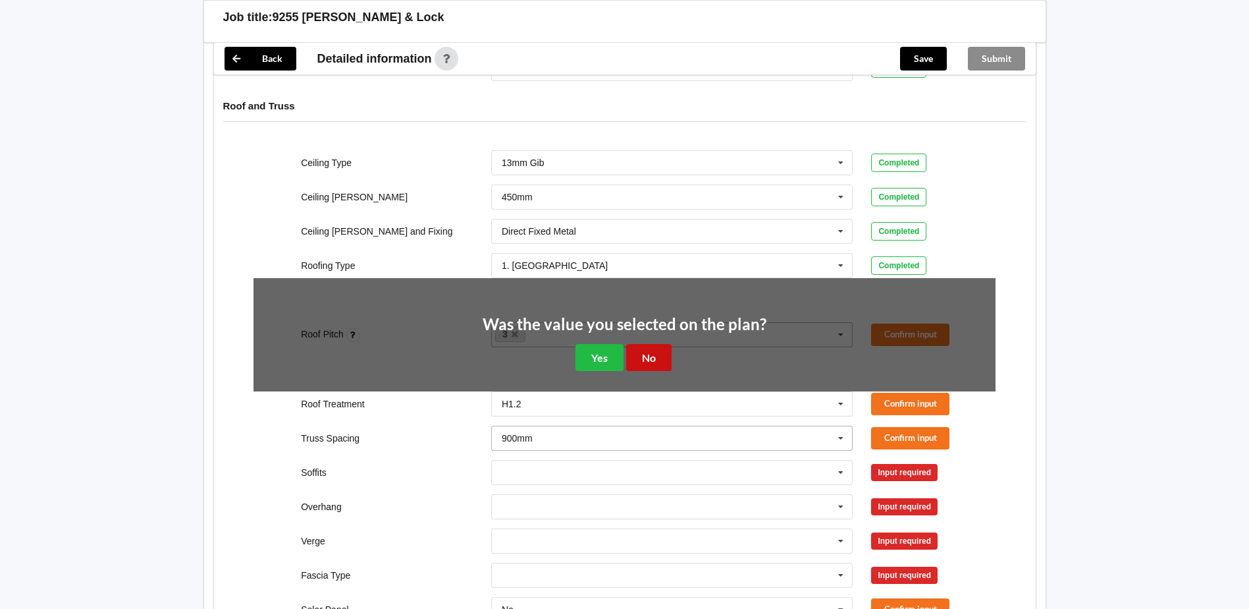
click at [665, 364] on button "No" at bounding box center [648, 357] width 45 height 27
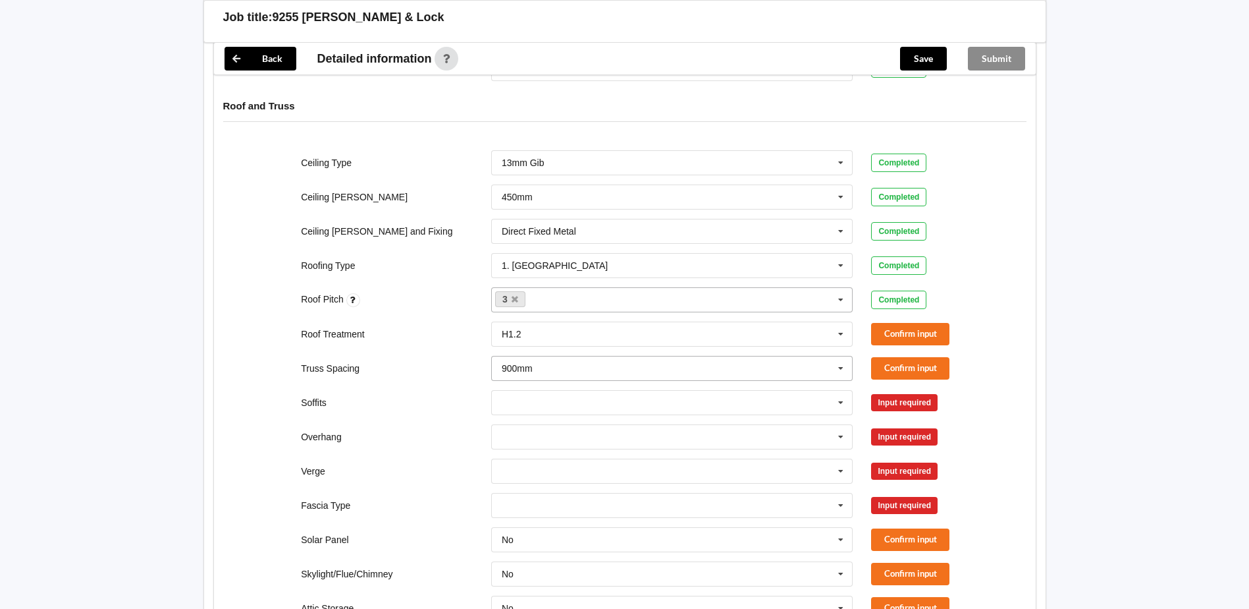
click at [815, 375] on input "text" at bounding box center [673, 368] width 361 height 24
click at [329, 426] on div "Overhang 300mm 450mm 600mm 750mm Multiple Values – See As Per Plan None See Job…" at bounding box center [624, 436] width 761 height 43
click at [608, 401] on input "text" at bounding box center [673, 403] width 361 height 24
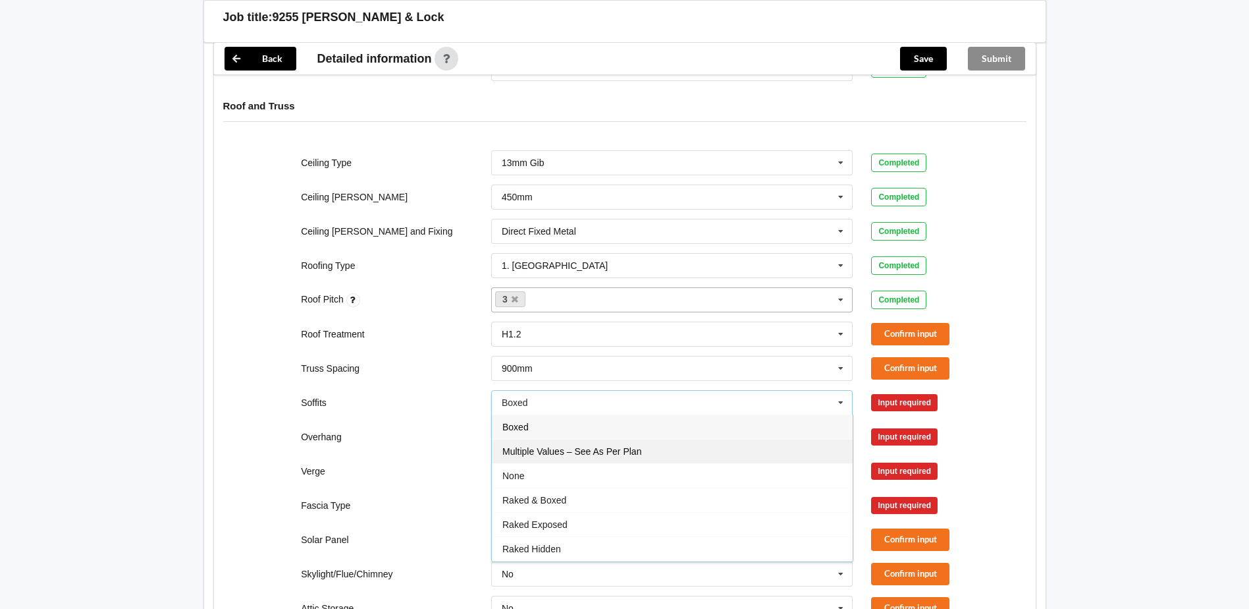
click at [597, 445] on div "Multiple Values – See As Per Plan" at bounding box center [672, 451] width 361 height 24
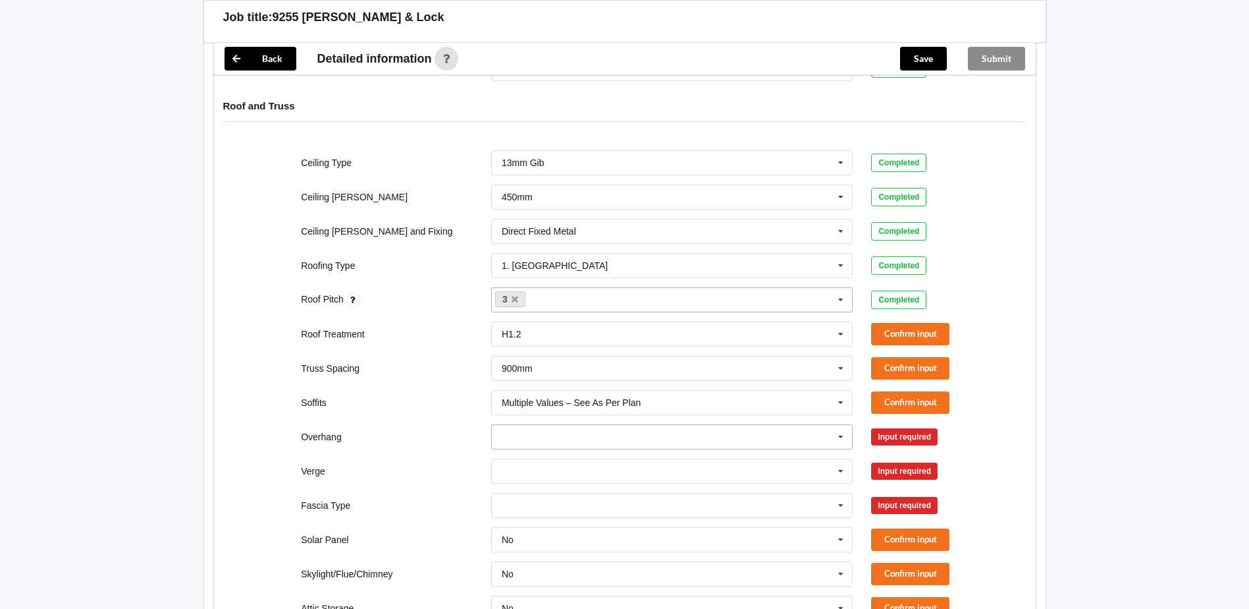
click at [608, 427] on input "text" at bounding box center [673, 437] width 361 height 24
click at [578, 549] on div "Multiple Values – See As Per Plan" at bounding box center [672, 558] width 361 height 24
click at [611, 460] on input "text" at bounding box center [673, 471] width 361 height 24
drag, startPoint x: 625, startPoint y: 425, endPoint x: 658, endPoint y: 421, distance: 33.2
click at [626, 424] on span "Multiple Values – See As Per Plan" at bounding box center [572, 421] width 139 height 11
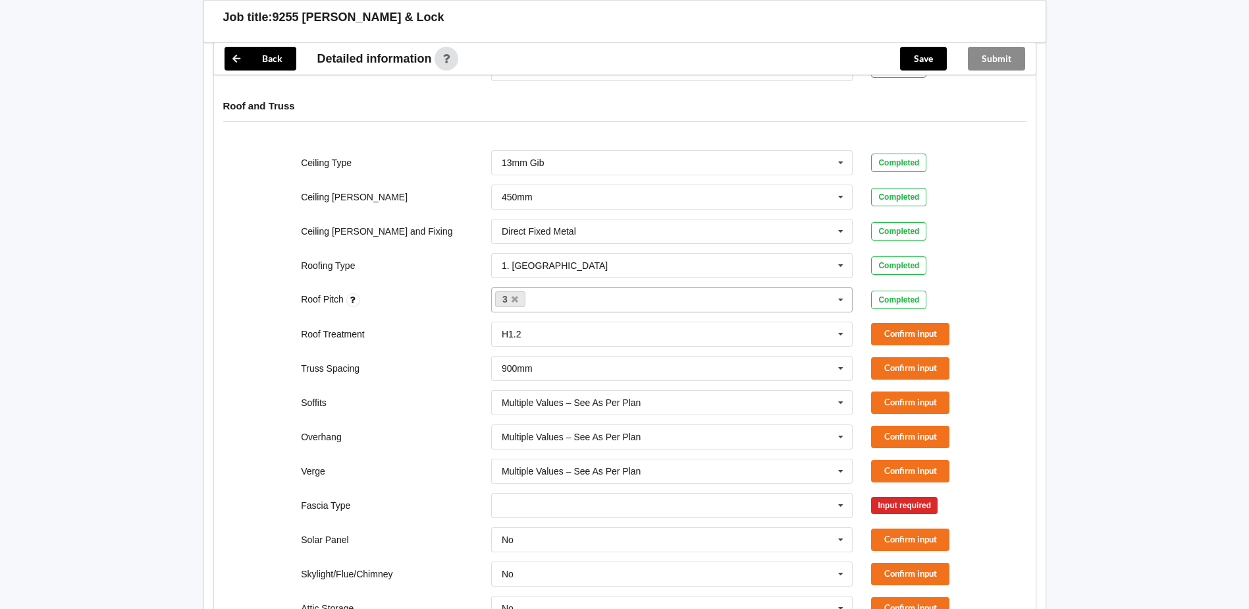
click at [913, 322] on div "Roof Treatment H1.2 H1.2 H3.2 See Job Notes Confirm input" at bounding box center [624, 333] width 761 height 43
click at [902, 331] on button "Confirm input" at bounding box center [910, 334] width 78 height 22
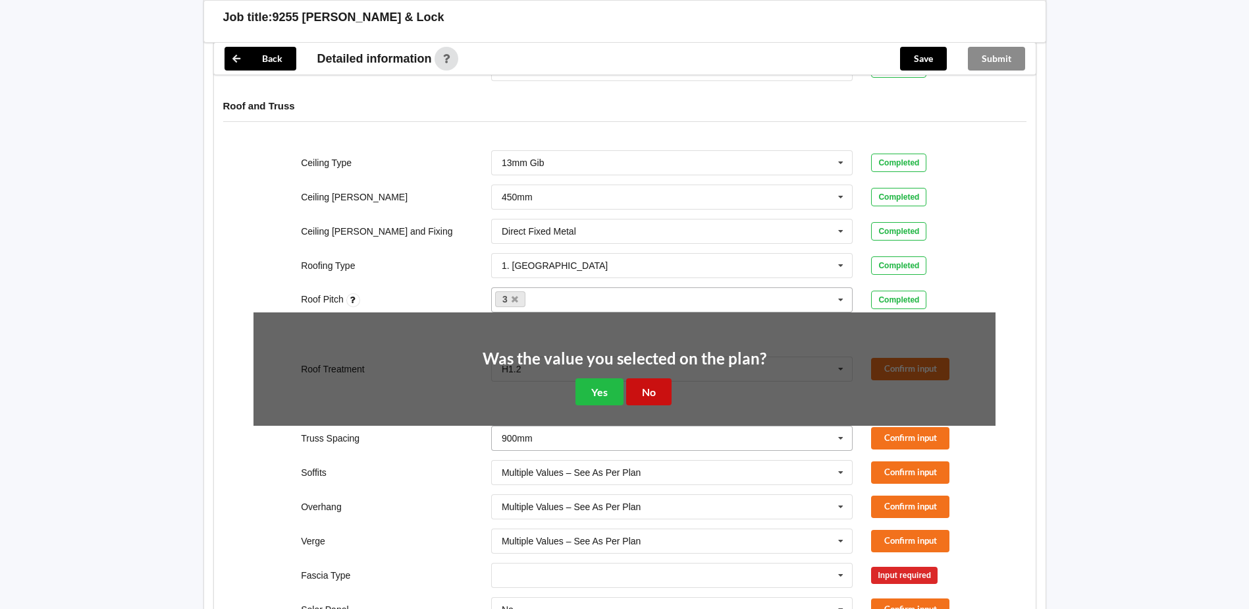
drag, startPoint x: 655, startPoint y: 393, endPoint x: 852, endPoint y: 379, distance: 197.4
click at [663, 394] on button "No" at bounding box center [648, 391] width 45 height 27
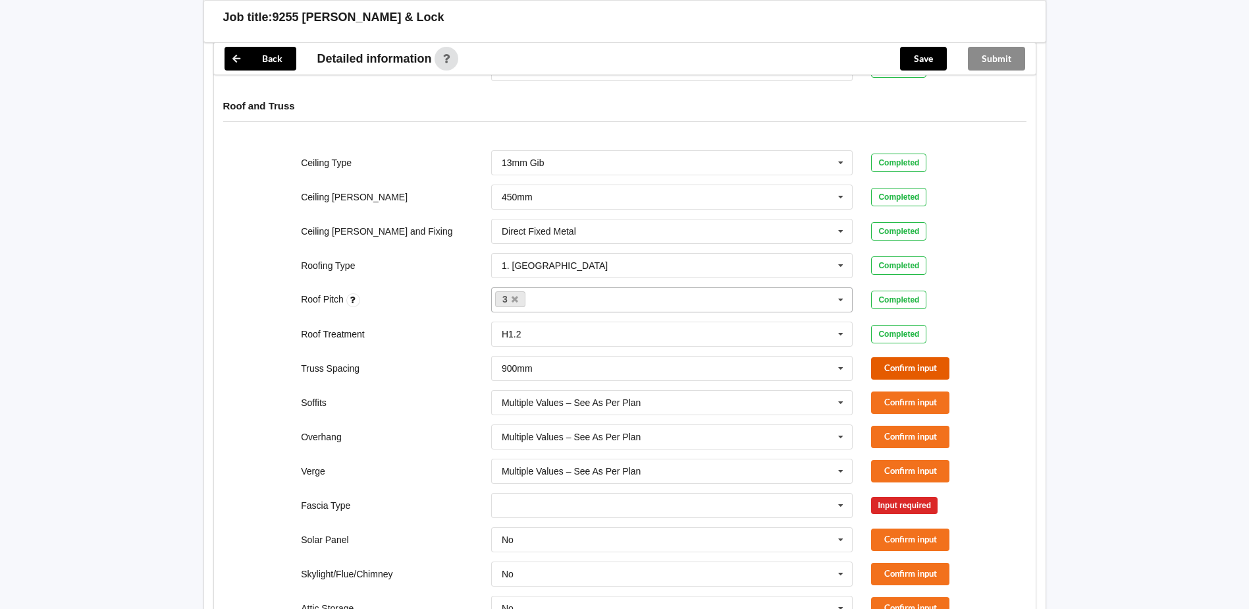
click at [881, 371] on button "Confirm input" at bounding box center [910, 368] width 78 height 22
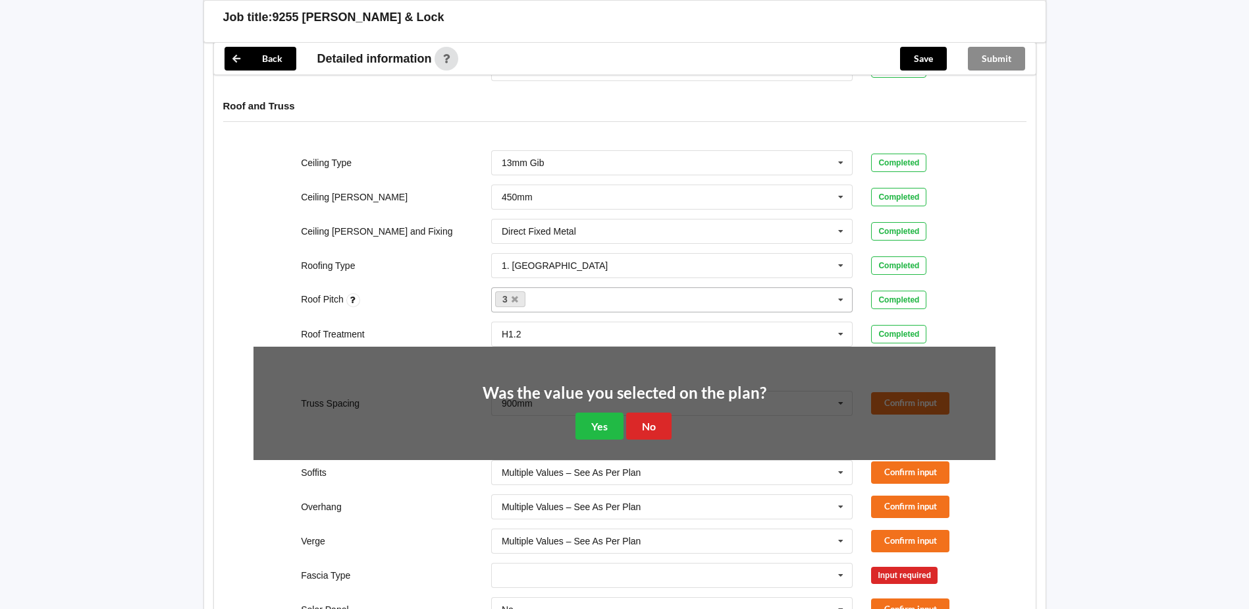
click at [672, 418] on div "Was the value you selected on the plan? Yes No" at bounding box center [625, 412] width 284 height 55
drag, startPoint x: 652, startPoint y: 424, endPoint x: 698, endPoint y: 424, distance: 45.4
click at [656, 424] on button "No" at bounding box center [648, 425] width 45 height 27
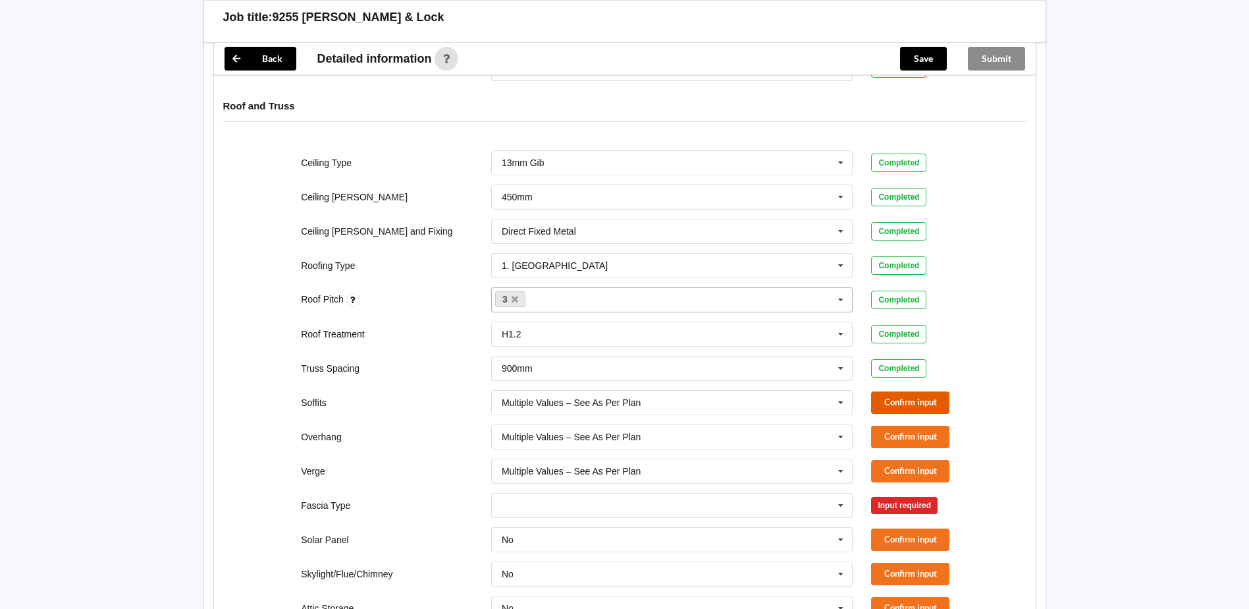
click at [885, 397] on button "Confirm input" at bounding box center [910, 402] width 78 height 22
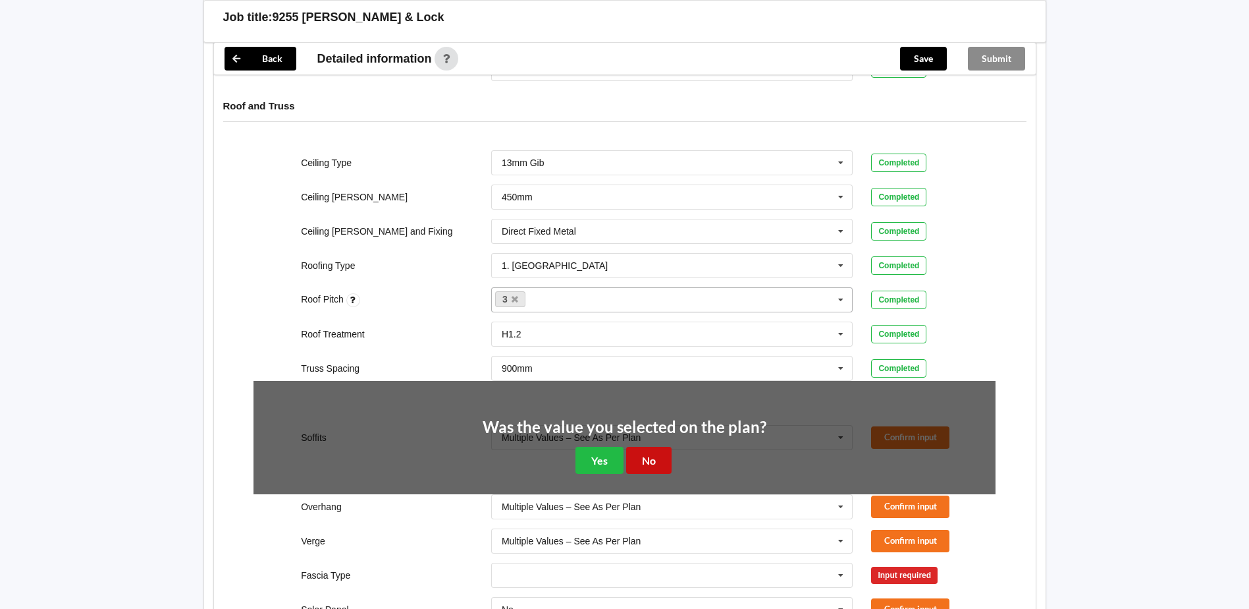
click at [666, 458] on button "No" at bounding box center [648, 460] width 45 height 27
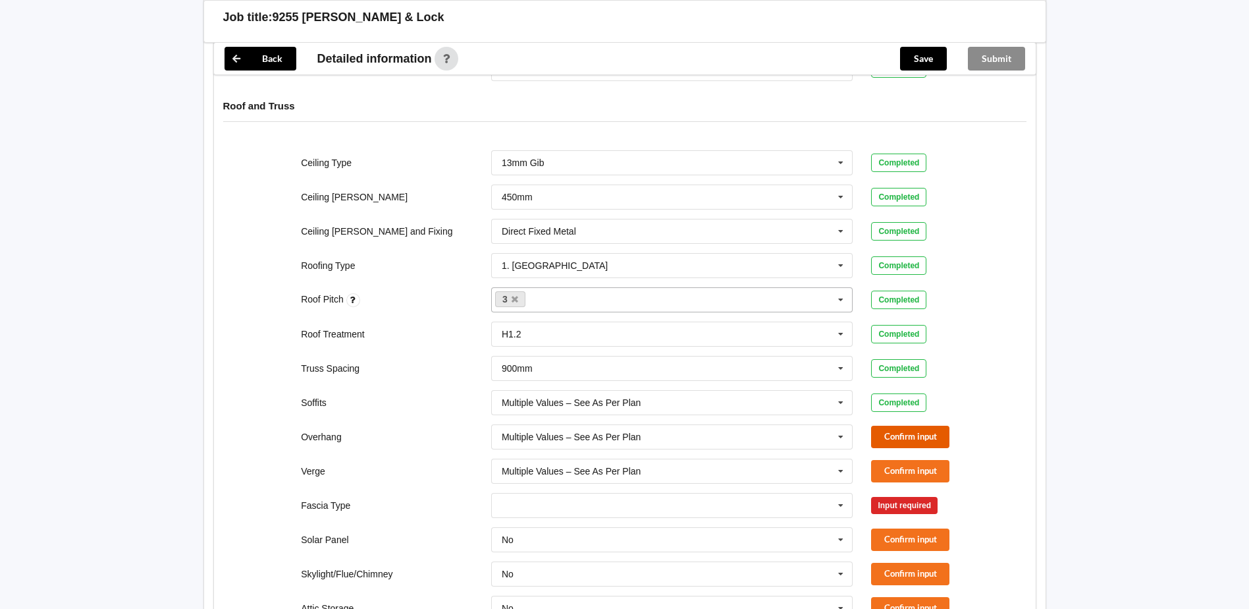
click at [883, 436] on button "Confirm input" at bounding box center [910, 436] width 78 height 22
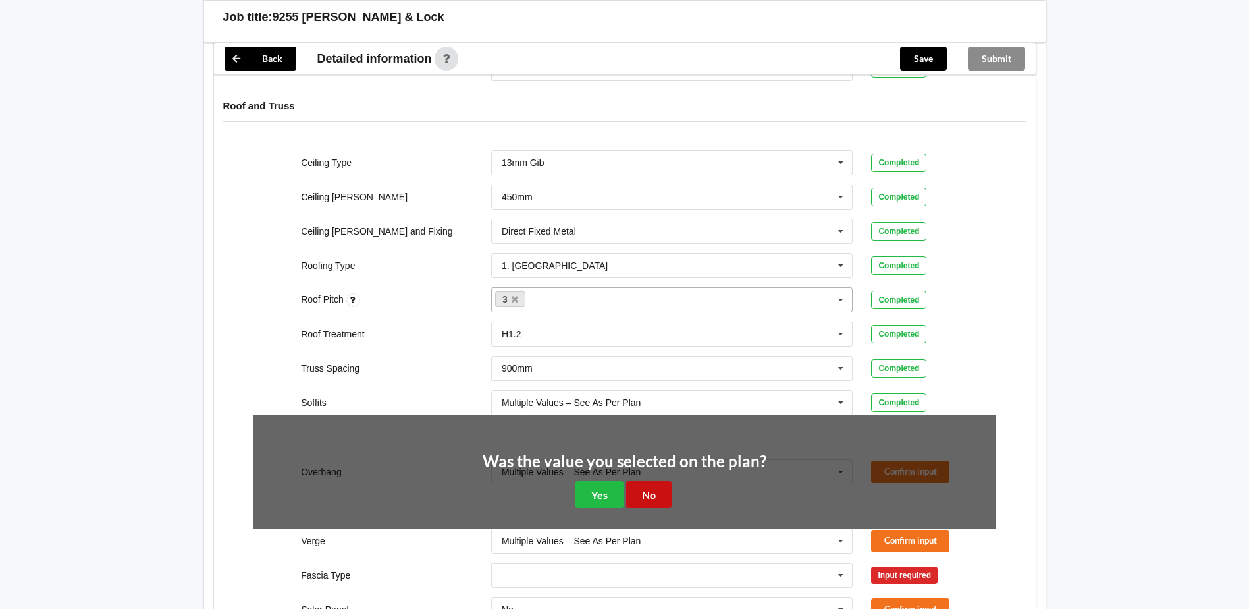
click at [652, 485] on button "No" at bounding box center [648, 494] width 45 height 27
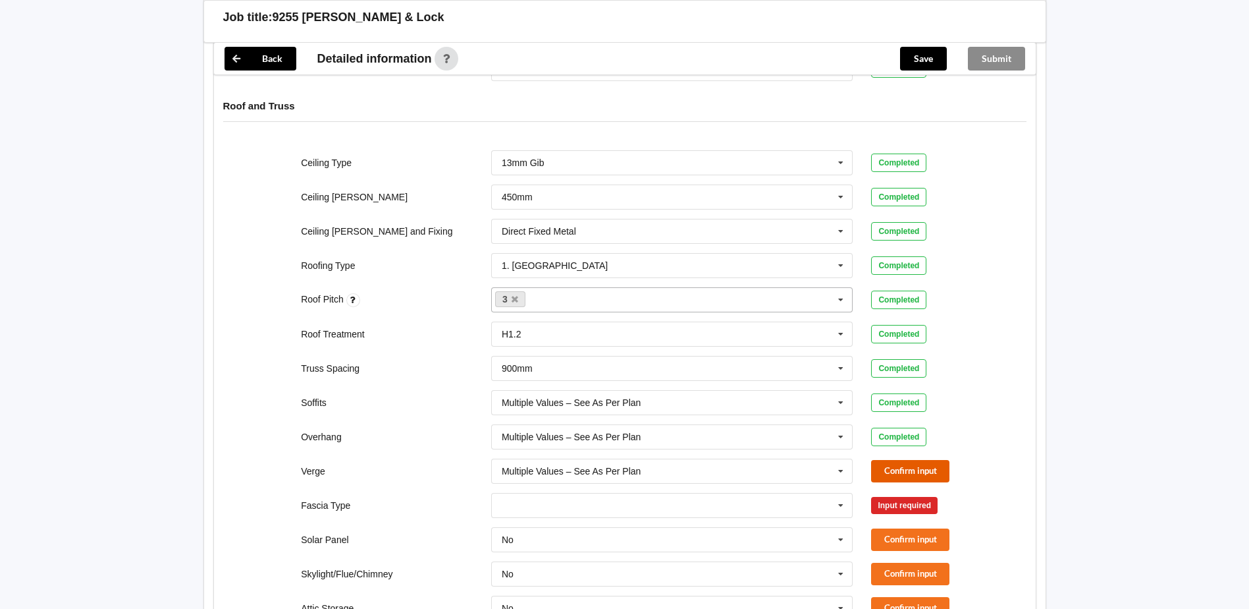
click at [896, 478] on button "Confirm input" at bounding box center [910, 471] width 78 height 22
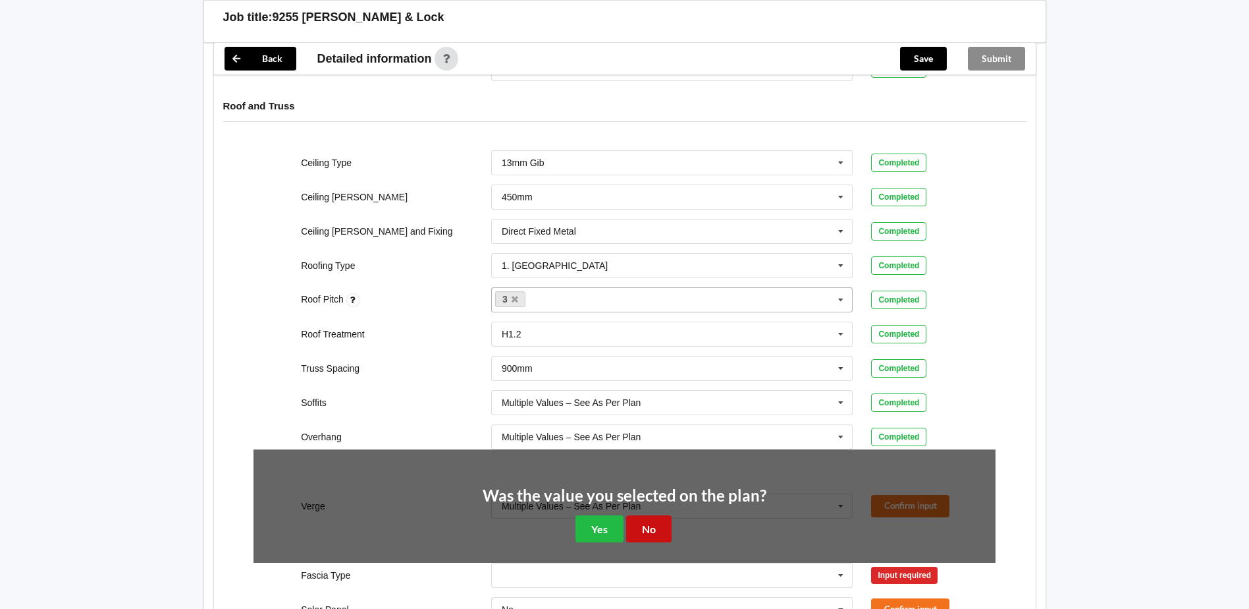
click at [656, 524] on button "No" at bounding box center [648, 528] width 45 height 27
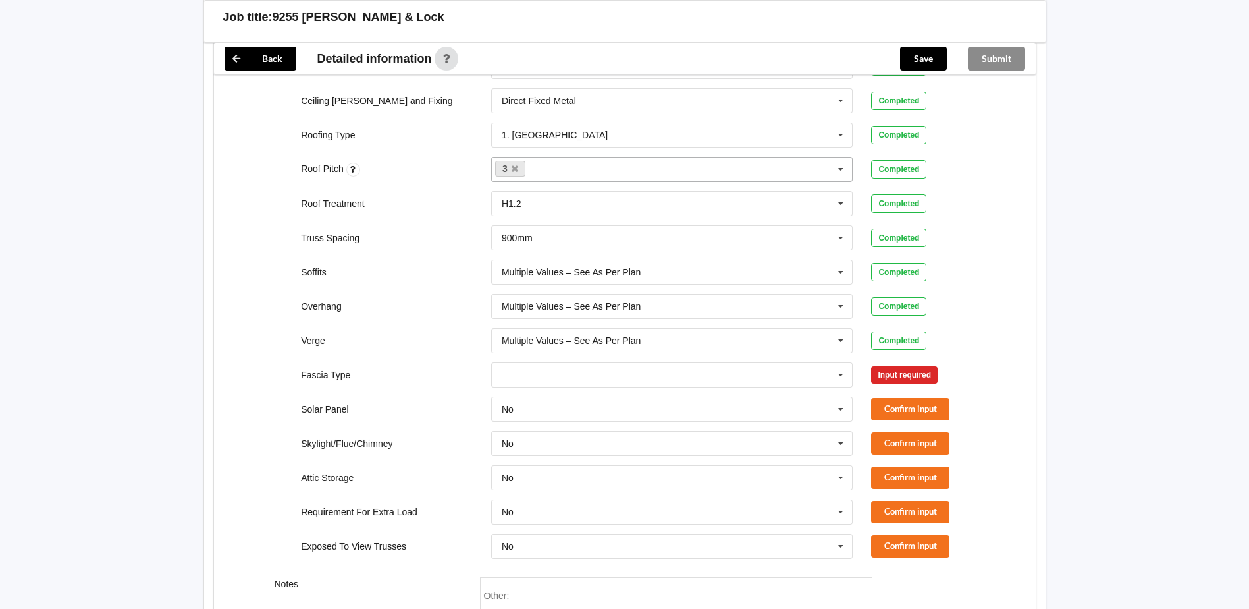
scroll to position [725, 0]
click at [716, 375] on input "text" at bounding box center [673, 374] width 361 height 24
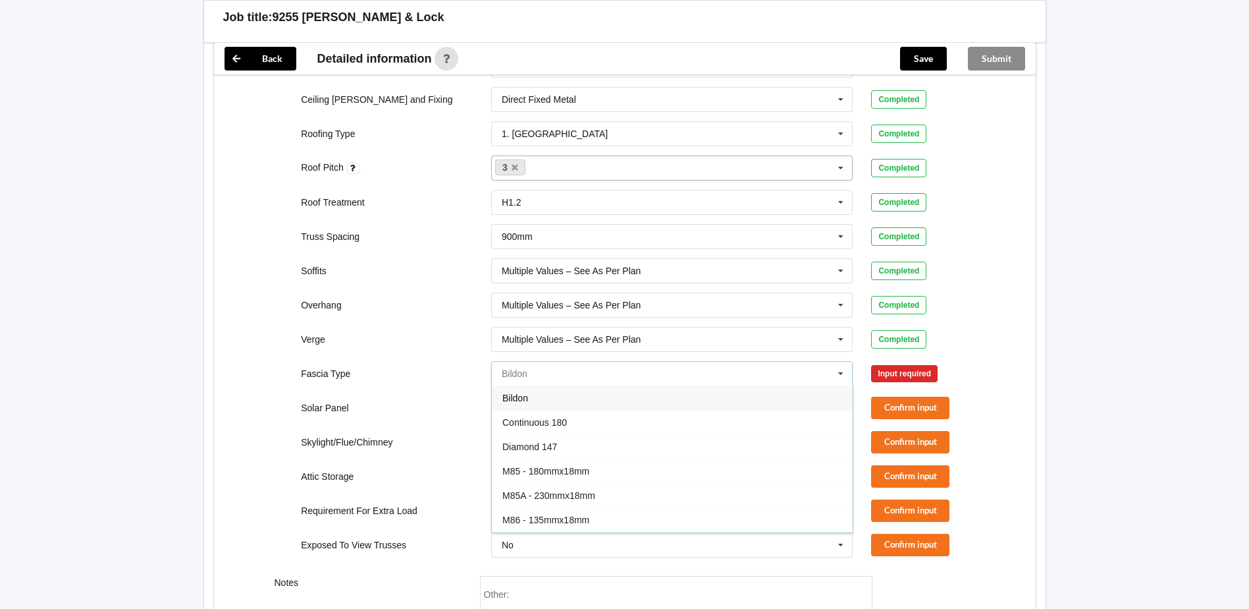
click at [564, 375] on input "text" at bounding box center [673, 374] width 361 height 24
click at [397, 384] on div "Fascia Type Bildon Bildon Continuous 180 Diamond 147 M85 - 180mmx18mm M85A - 23…" at bounding box center [624, 373] width 761 height 43
click at [520, 377] on div "Bildon Bildon Continuous 180 Diamond 147 M85 - 180mmx18mm M85A - 230mmx18mm M86…" at bounding box center [672, 373] width 362 height 25
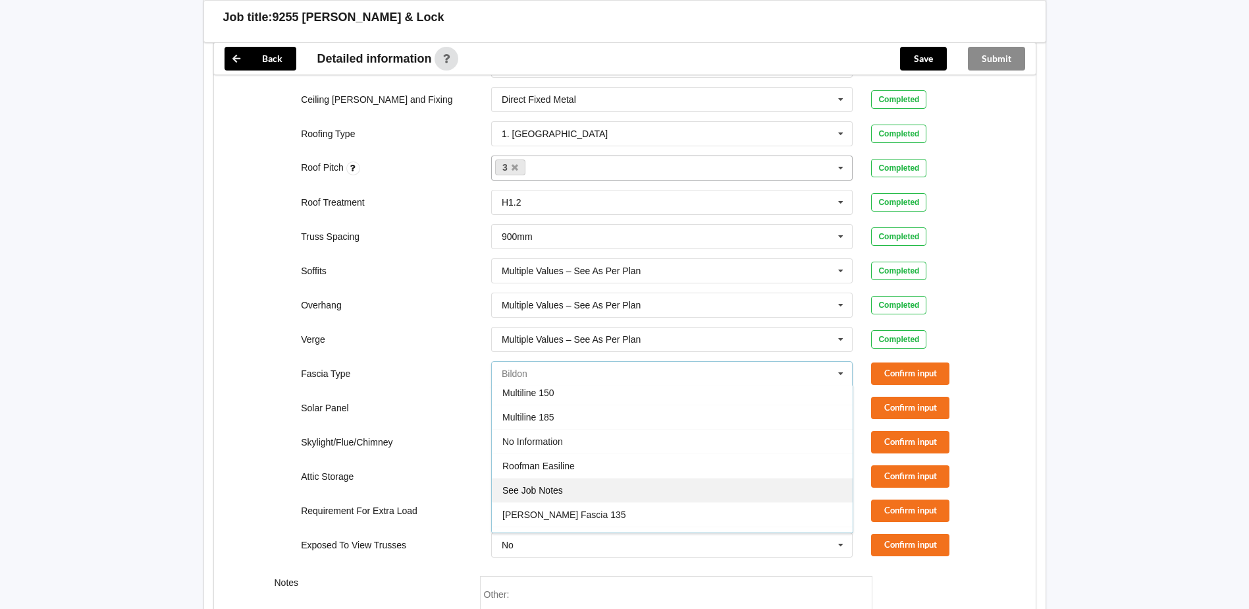
scroll to position [438, 0]
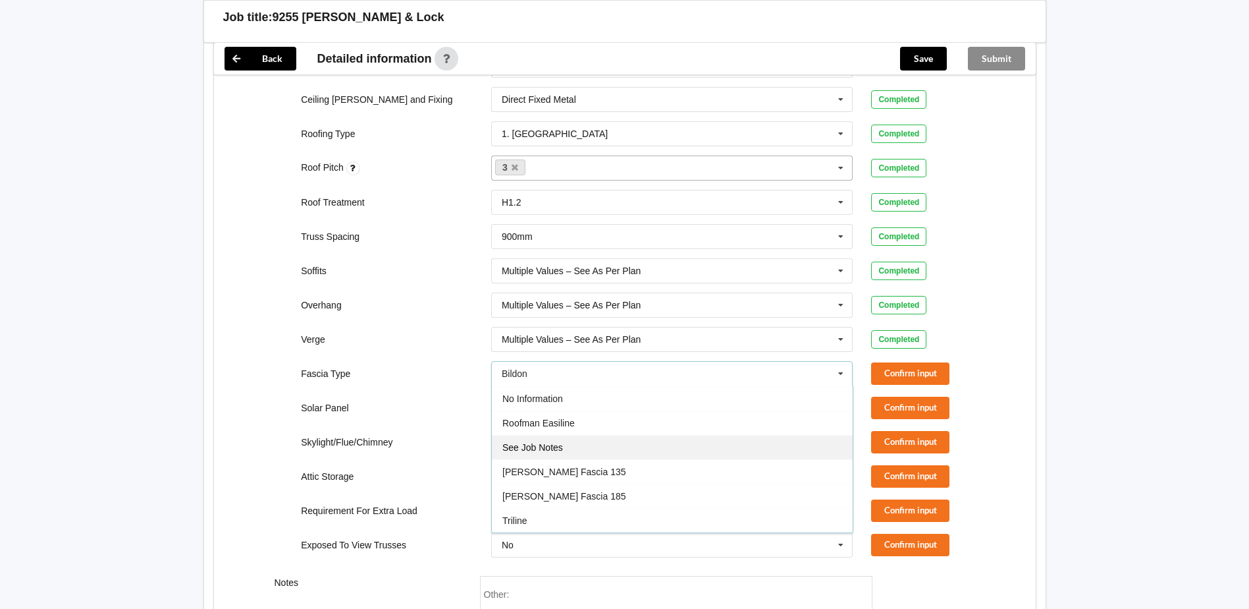
click at [595, 447] on div "See Job Notes" at bounding box center [672, 447] width 361 height 24
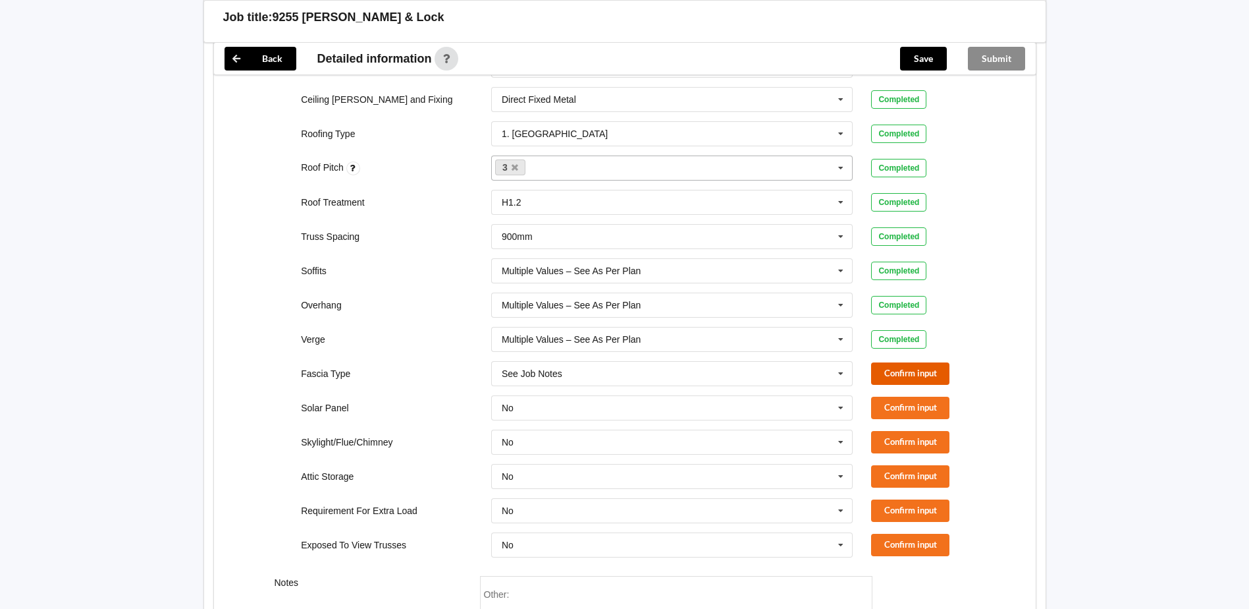
click at [893, 370] on button "Confirm input" at bounding box center [910, 373] width 78 height 22
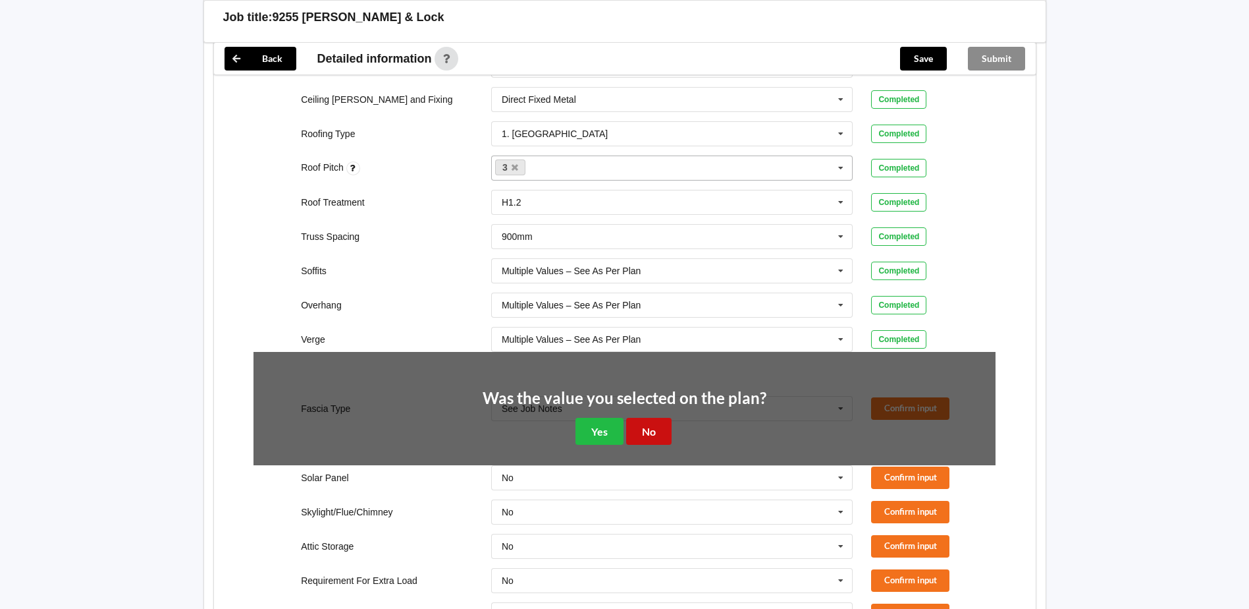
click at [661, 424] on button "No" at bounding box center [648, 431] width 45 height 27
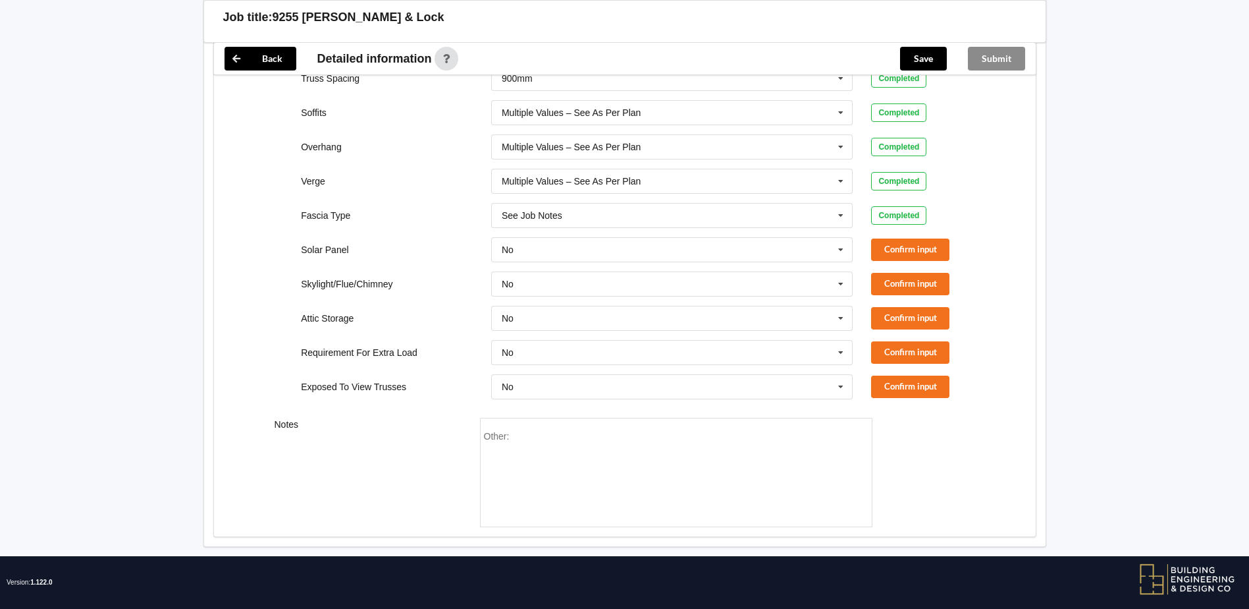
scroll to position [896, 0]
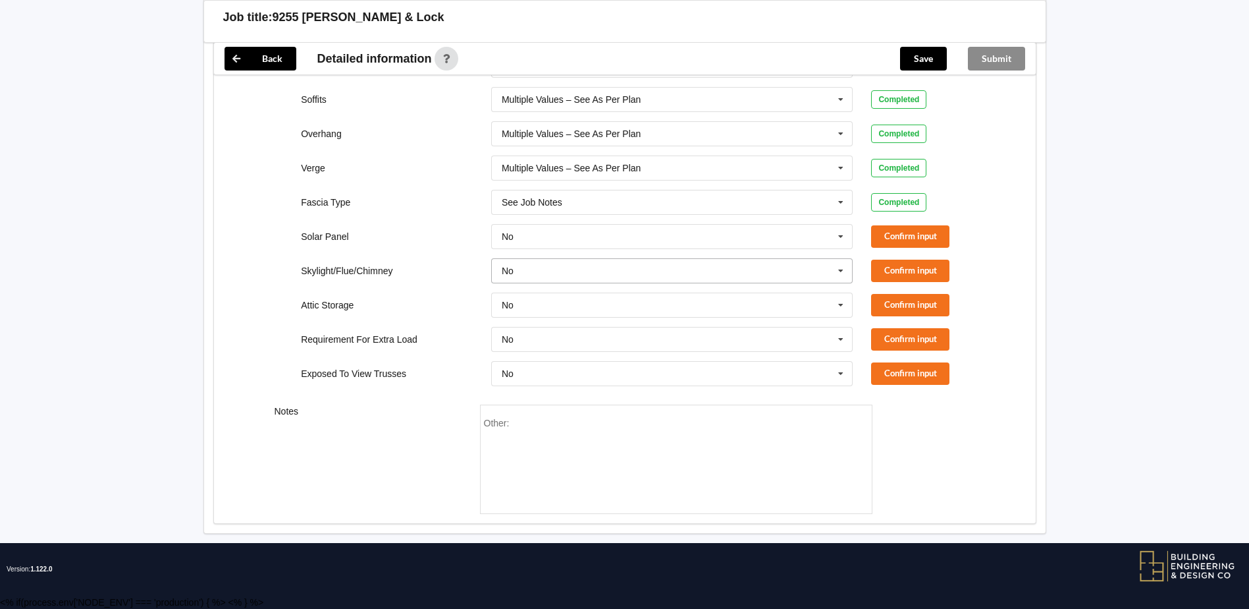
click at [650, 271] on input "text" at bounding box center [673, 271] width 361 height 24
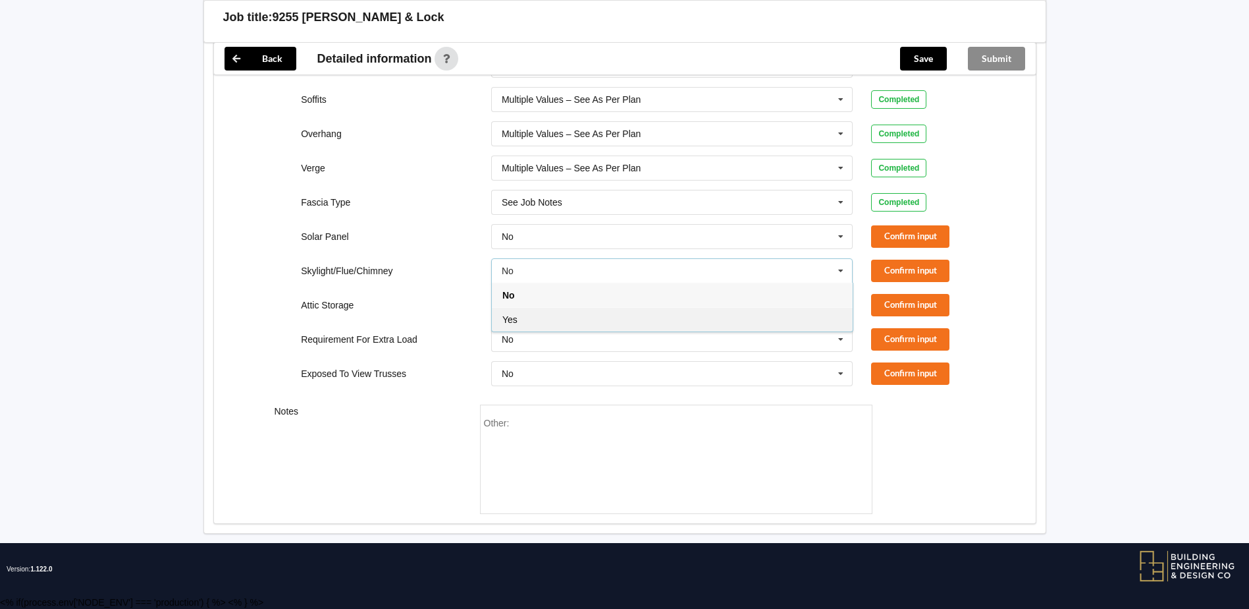
click at [541, 314] on div "Yes" at bounding box center [672, 319] width 361 height 24
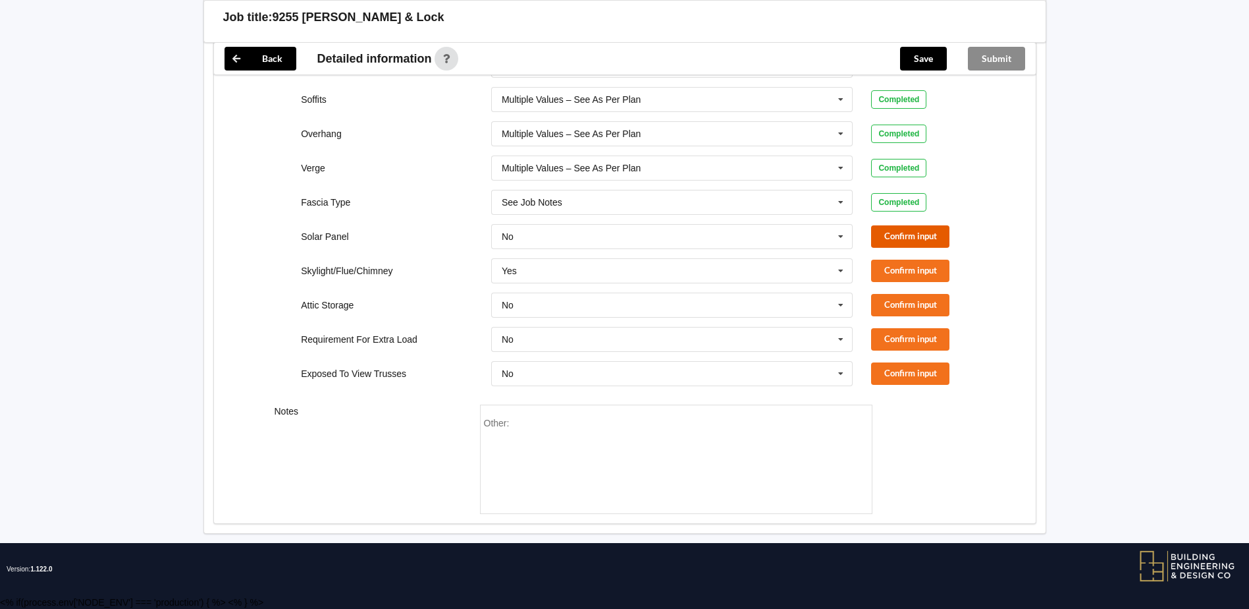
click at [921, 241] on button "Confirm input" at bounding box center [910, 236] width 78 height 22
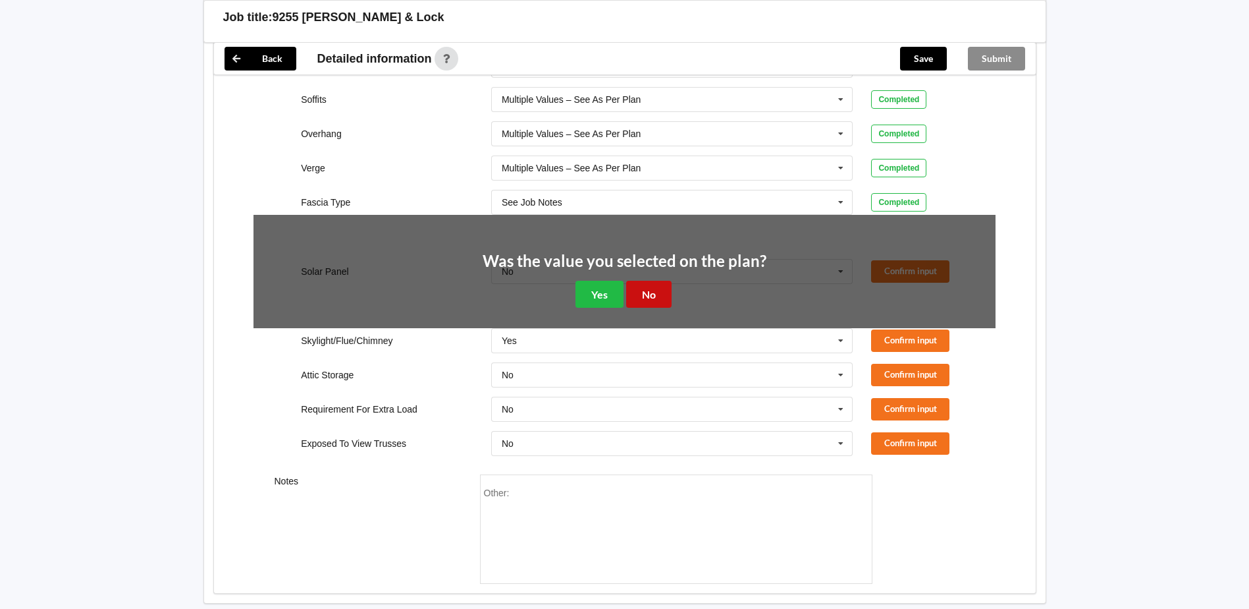
drag, startPoint x: 648, startPoint y: 298, endPoint x: 798, endPoint y: 296, distance: 150.2
click at [652, 298] on button "No" at bounding box center [648, 294] width 45 height 27
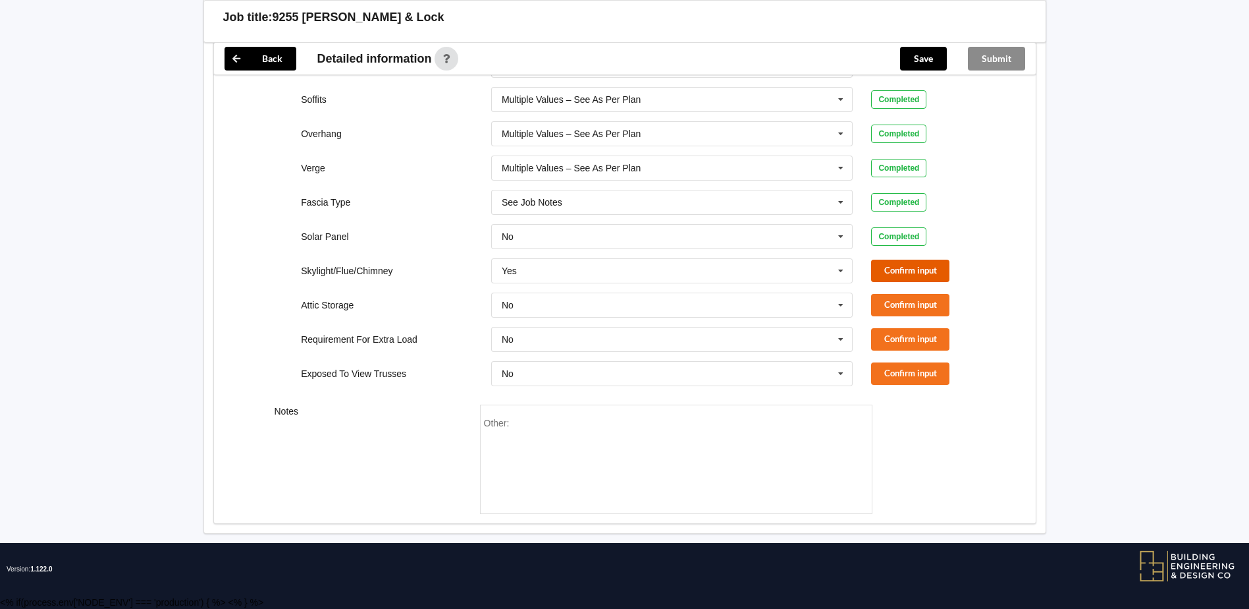
click at [886, 266] on button "Confirm input" at bounding box center [910, 271] width 78 height 22
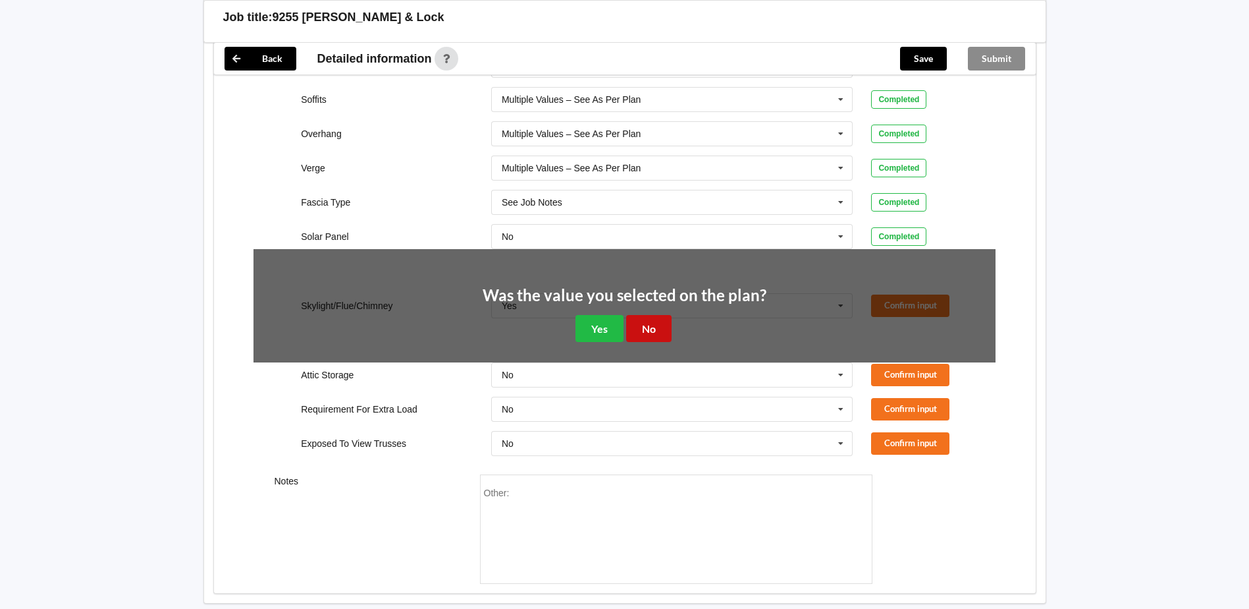
drag, startPoint x: 649, startPoint y: 333, endPoint x: 844, endPoint y: 346, distance: 196.1
click at [649, 333] on button "No" at bounding box center [648, 328] width 45 height 27
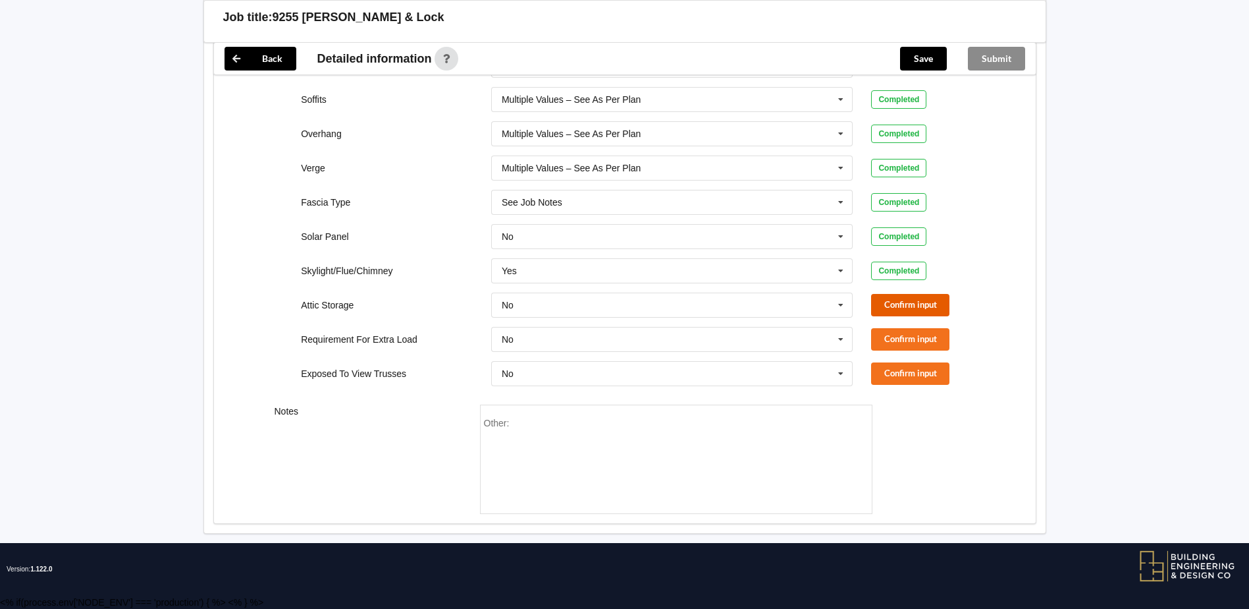
click at [905, 301] on button "Confirm input" at bounding box center [910, 305] width 78 height 22
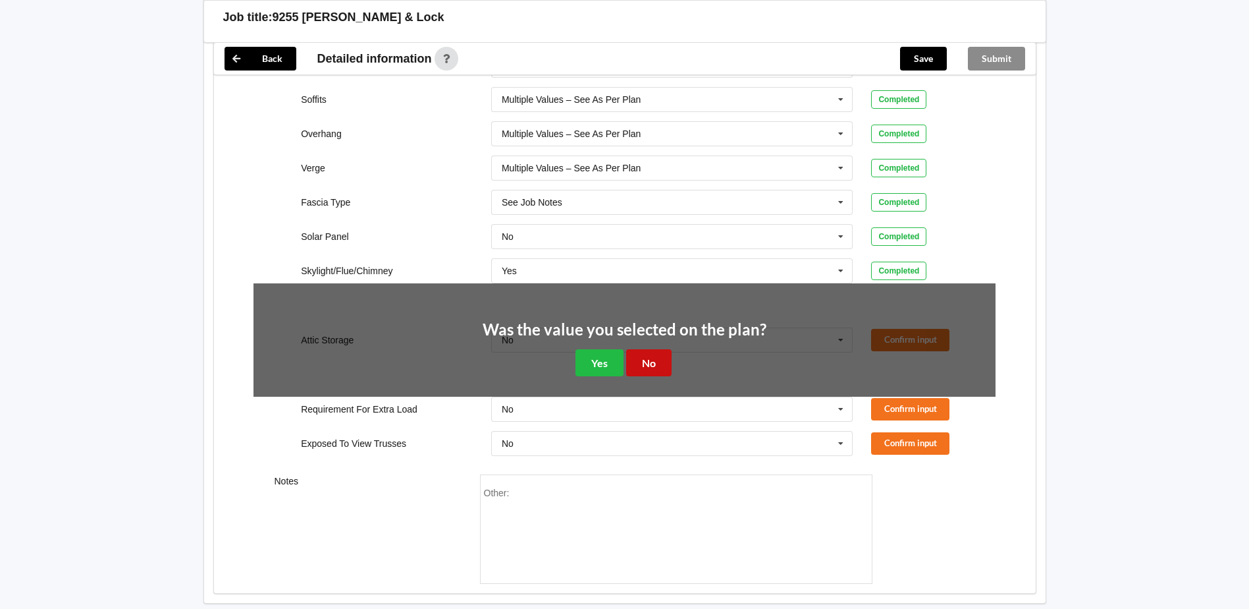
click at [667, 364] on button "No" at bounding box center [648, 362] width 45 height 27
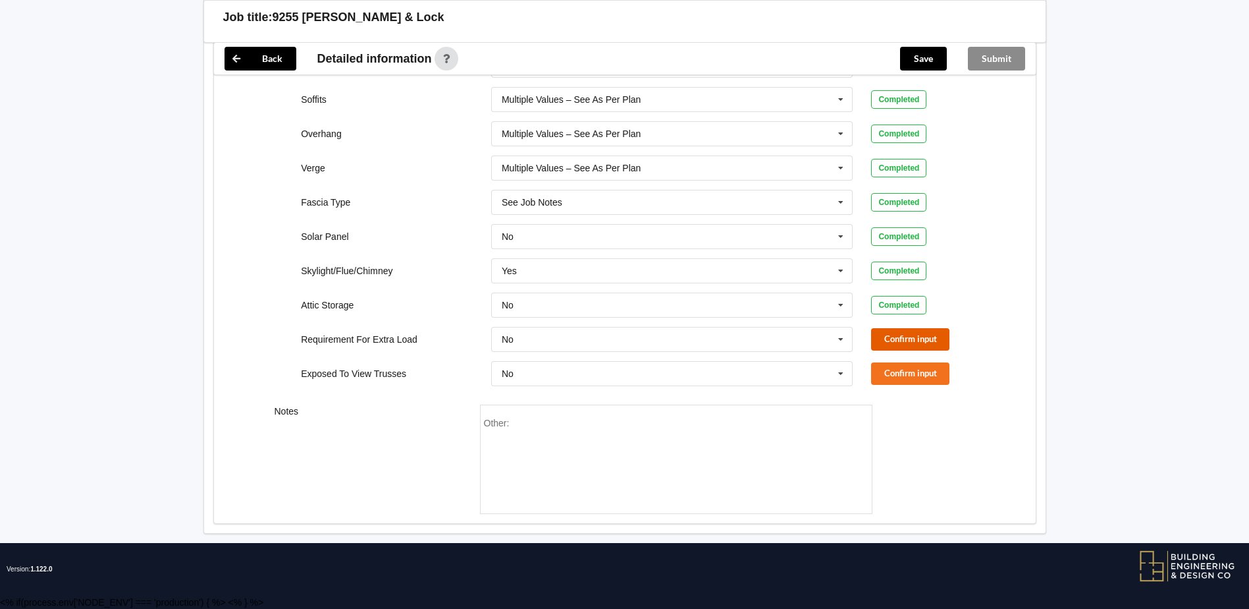
click at [892, 338] on button "Confirm input" at bounding box center [910, 339] width 78 height 22
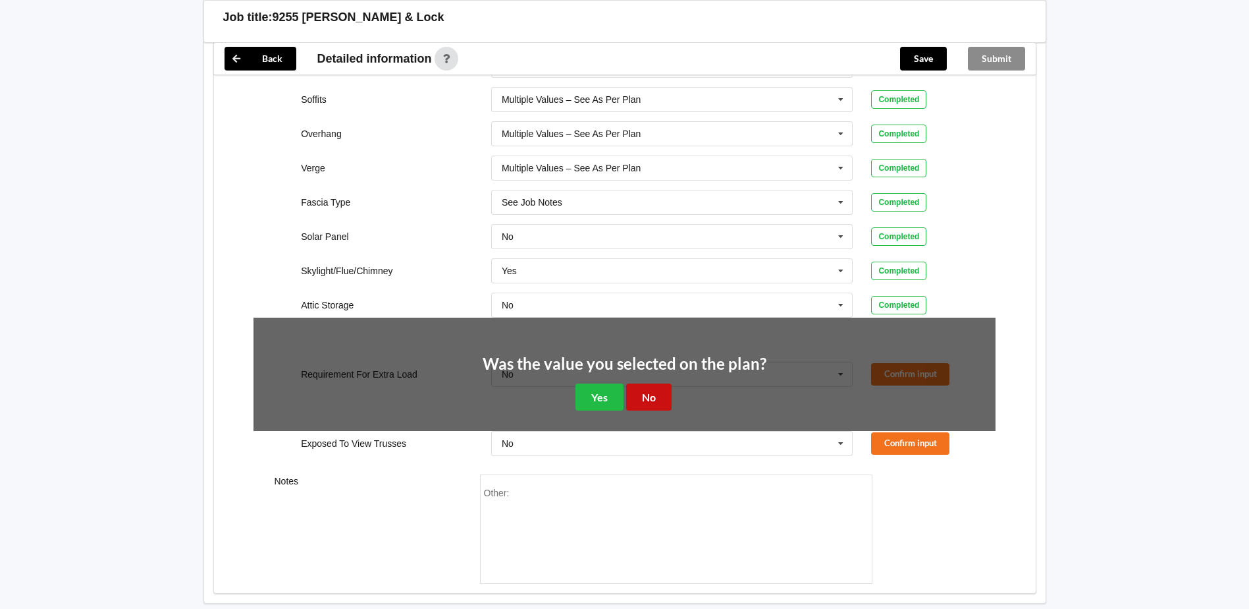
drag, startPoint x: 661, startPoint y: 384, endPoint x: 672, endPoint y: 388, distance: 11.3
click at [663, 385] on button "No" at bounding box center [648, 396] width 45 height 27
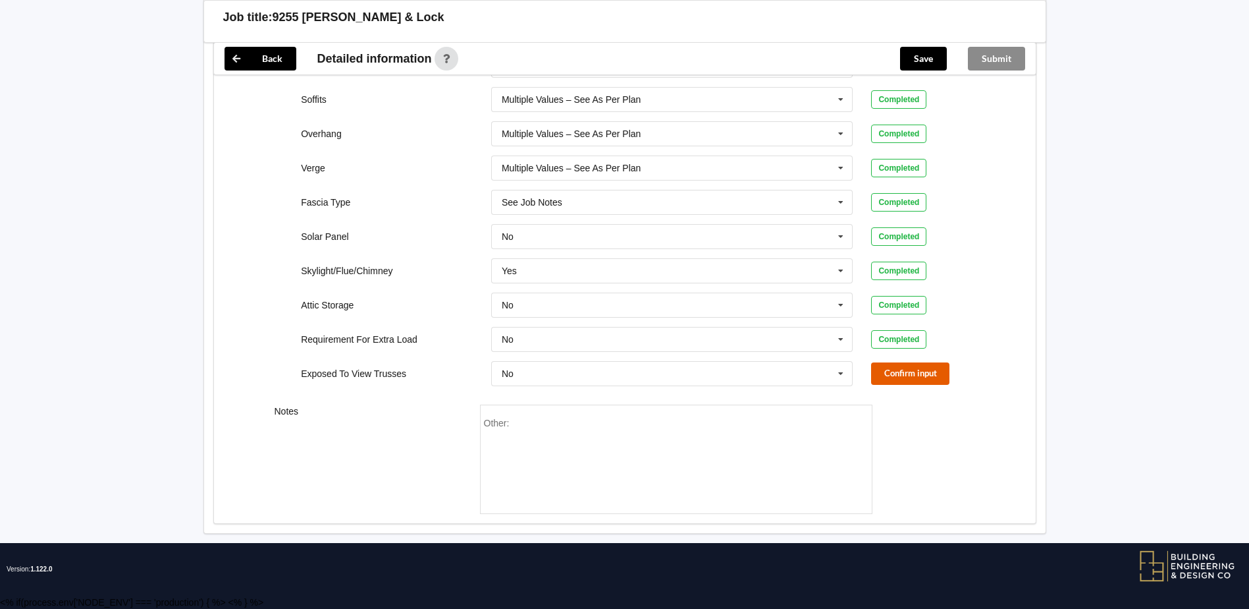
click at [917, 368] on button "Confirm input" at bounding box center [910, 373] width 78 height 22
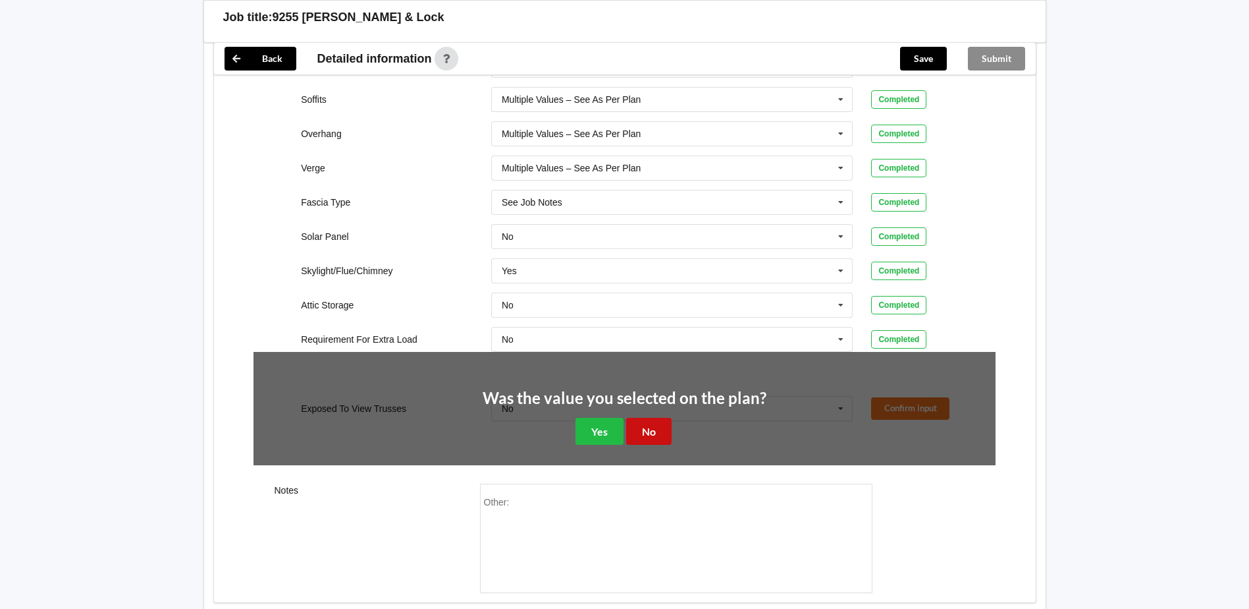
click at [651, 425] on button "No" at bounding box center [648, 431] width 45 height 27
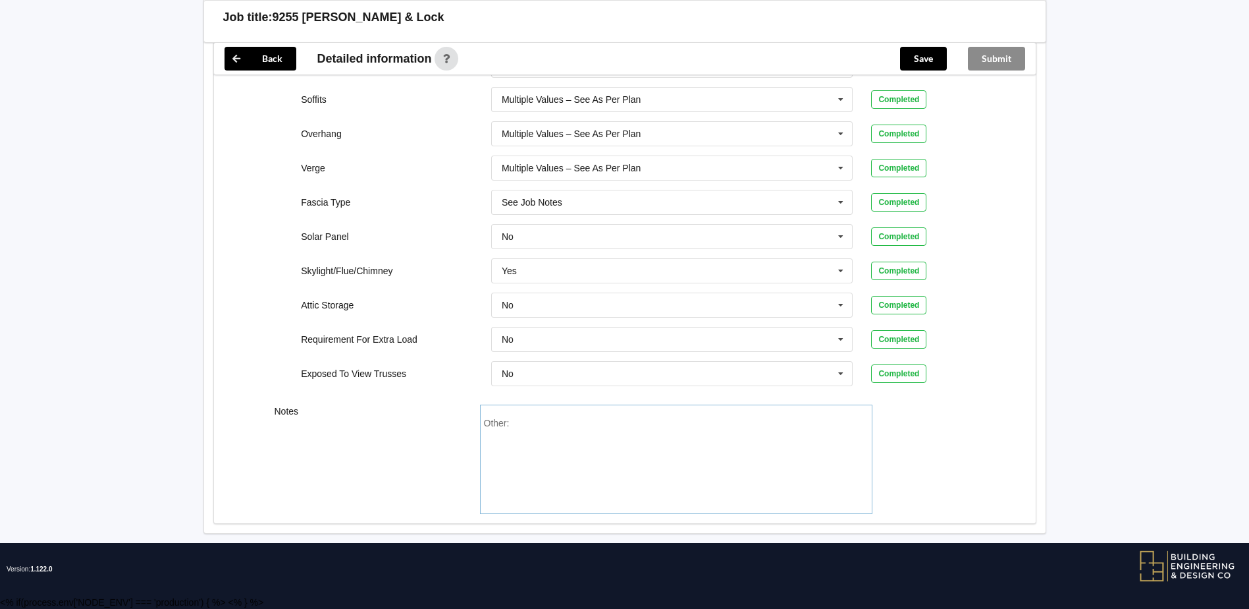
click at [522, 449] on div "Other:" at bounding box center [676, 464] width 385 height 92
paste div "Other"
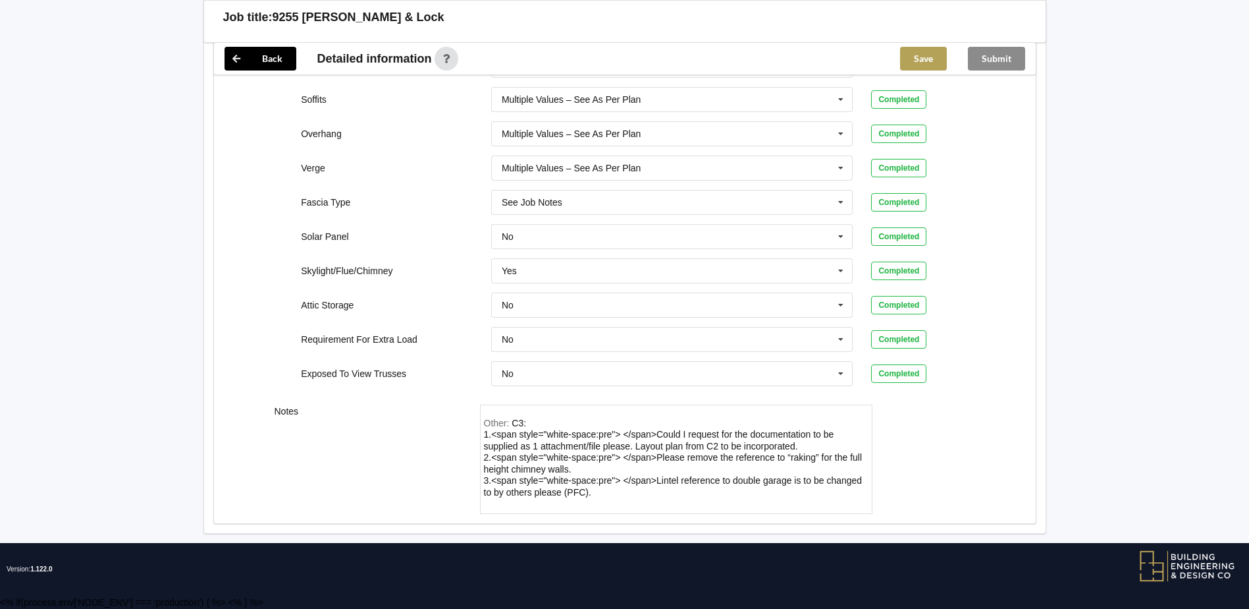
click at [913, 56] on button "Save" at bounding box center [923, 59] width 47 height 24
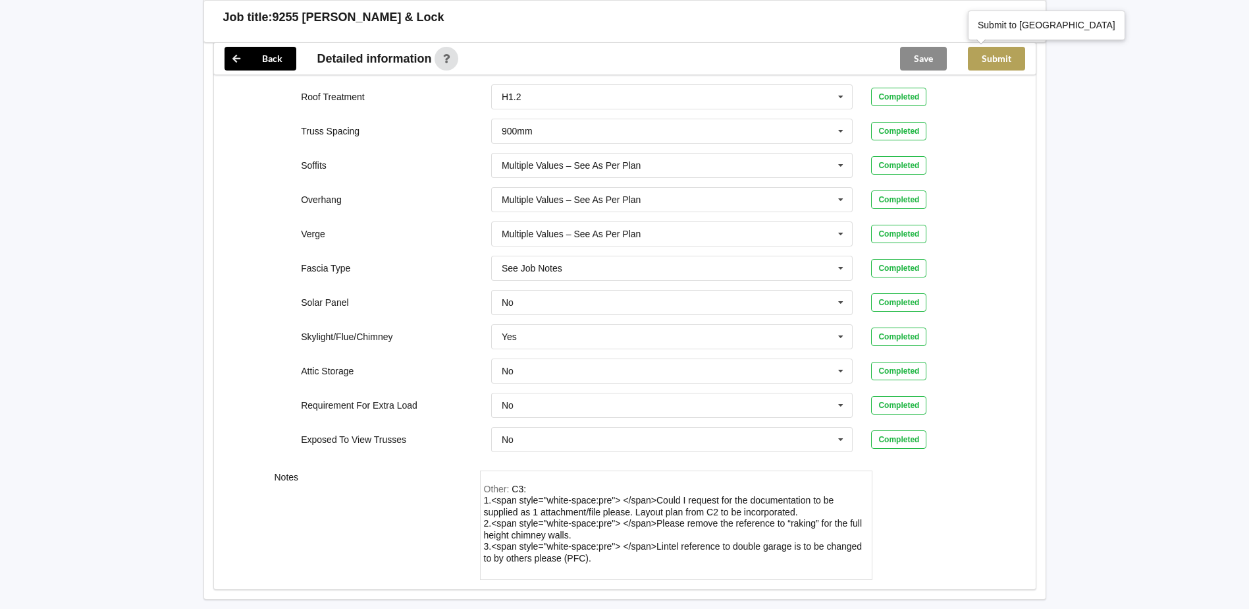
click at [1003, 61] on button "Submit" at bounding box center [996, 59] width 57 height 24
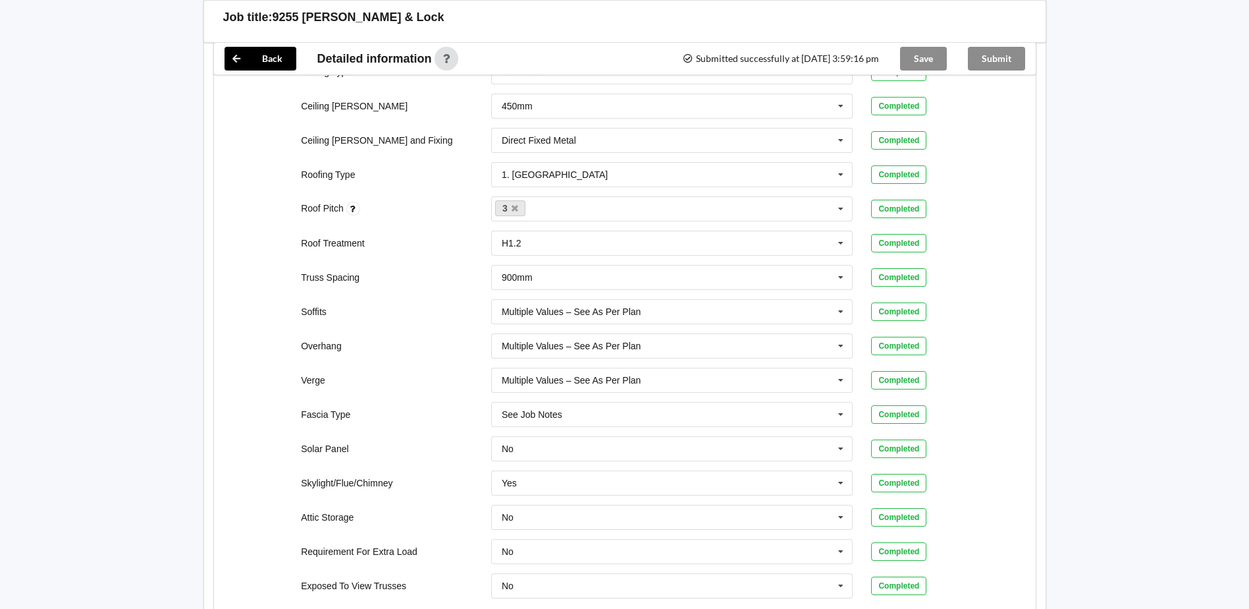
scroll to position [566, 0]
